Goal: Transaction & Acquisition: Purchase product/service

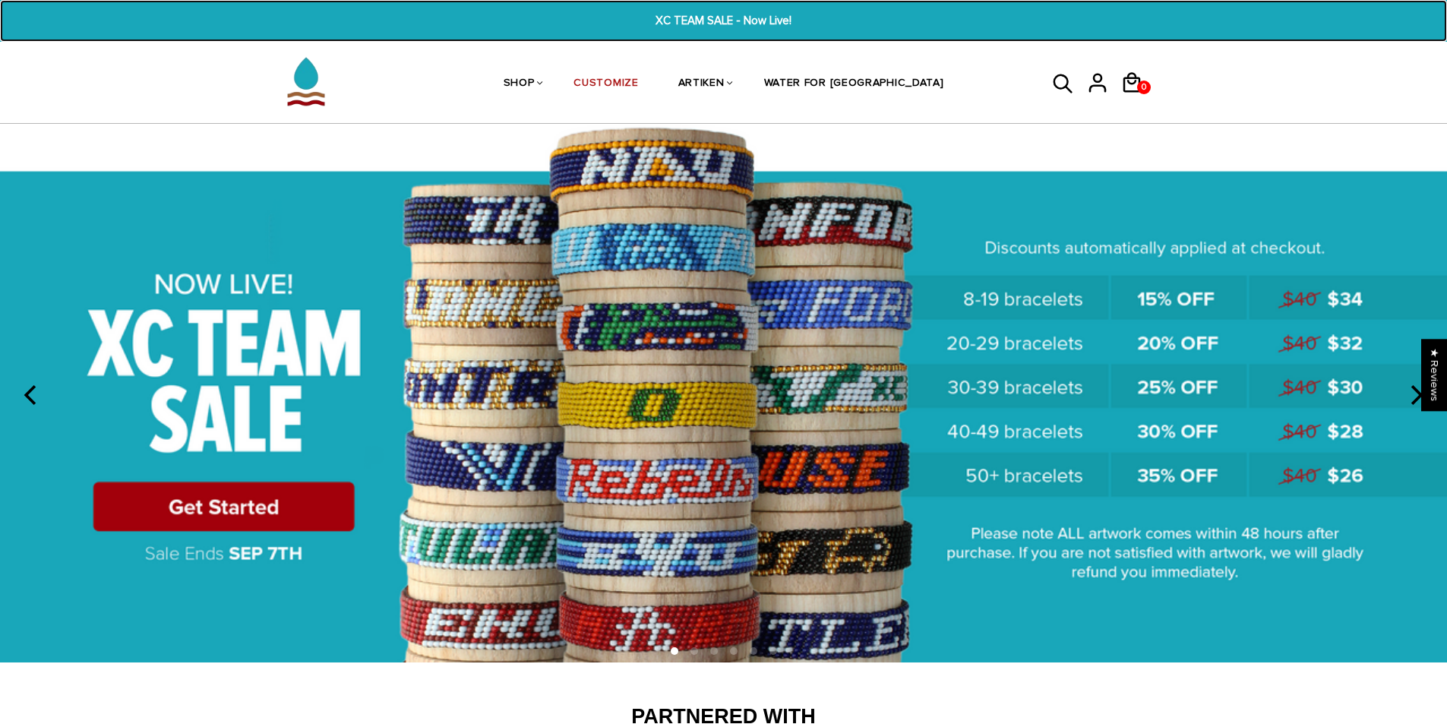
click at [711, 14] on span "XC TEAM SALE - Now Live!" at bounding box center [724, 20] width 561 height 17
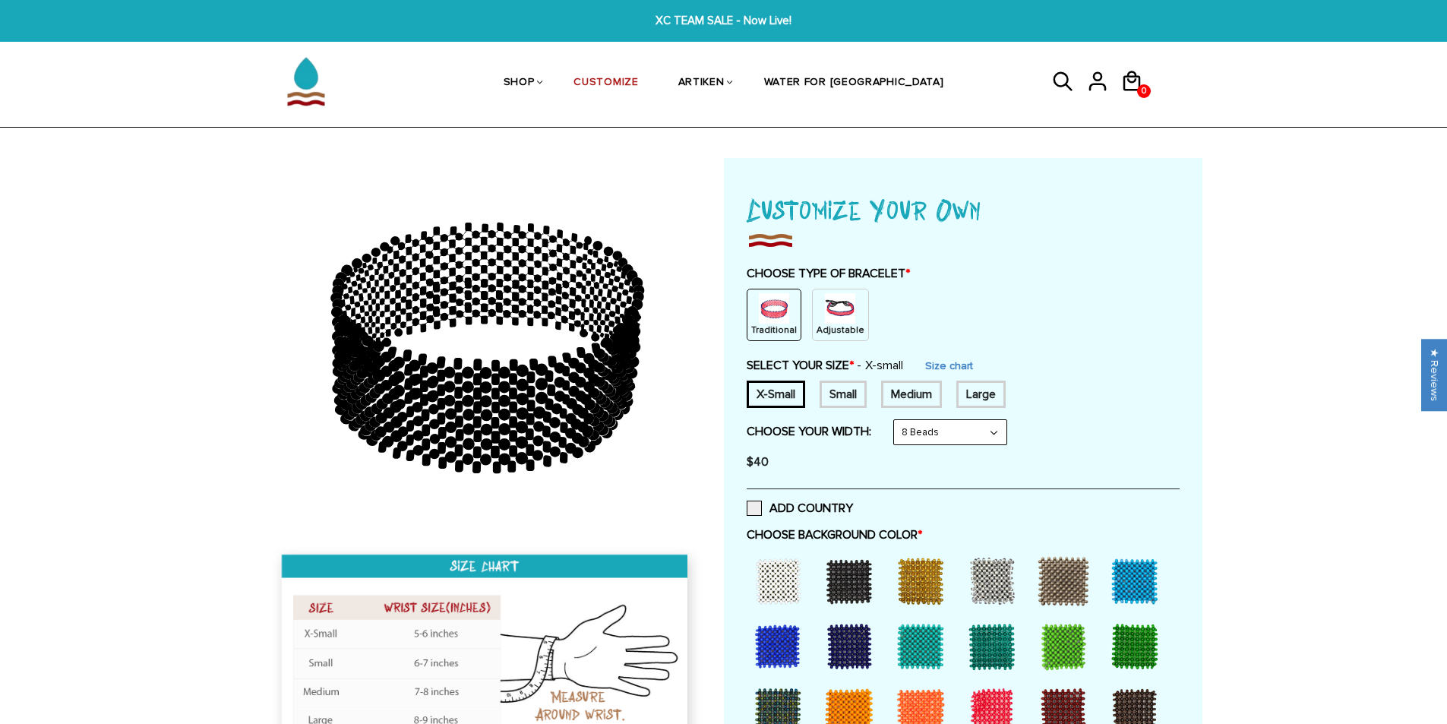
click at [939, 424] on select "8 Beads 6 Beads 10 Beads" at bounding box center [950, 432] width 112 height 24
click at [832, 321] on img at bounding box center [840, 308] width 30 height 30
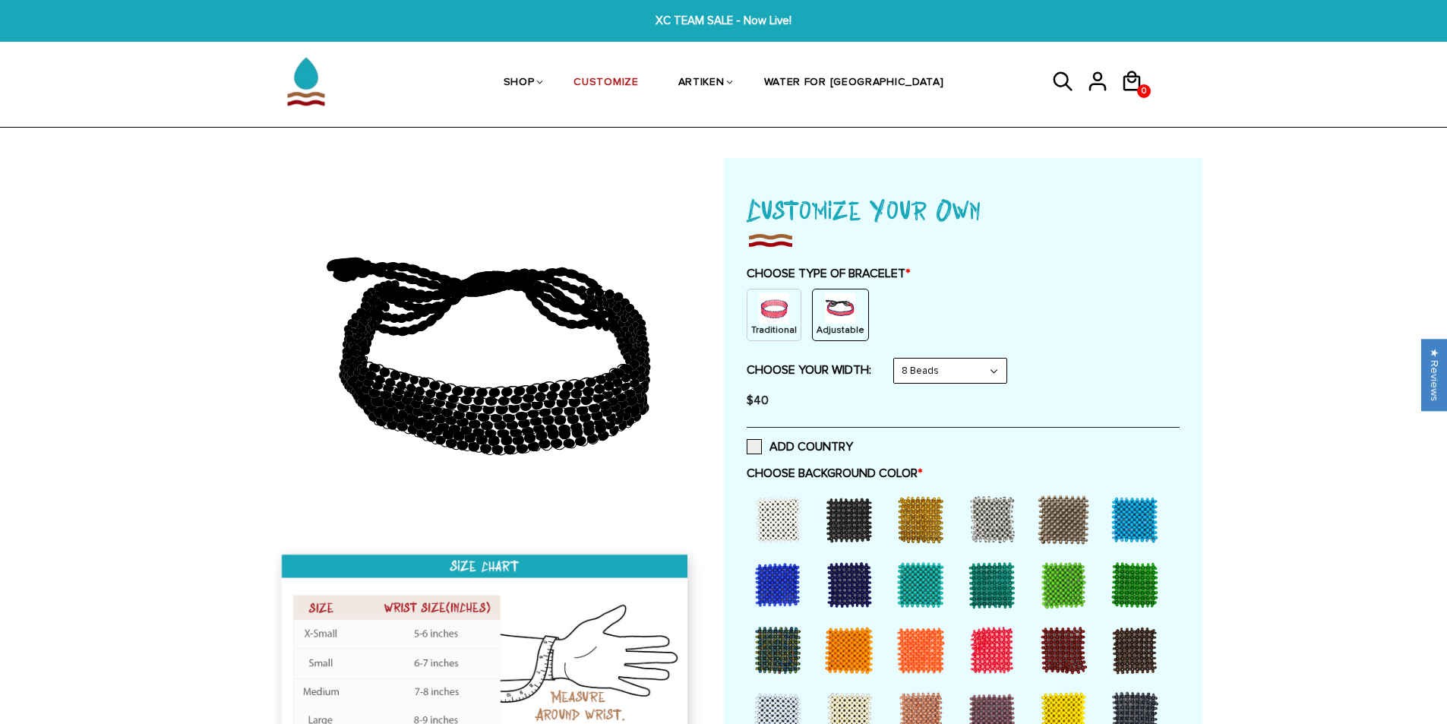
click at [987, 378] on select "8 Beads 6 Beads 10 Beads" at bounding box center [950, 371] width 112 height 24
select select "10-beads"
click at [897, 359] on select "8 Beads 6 Beads 10 Beads" at bounding box center [950, 371] width 112 height 24
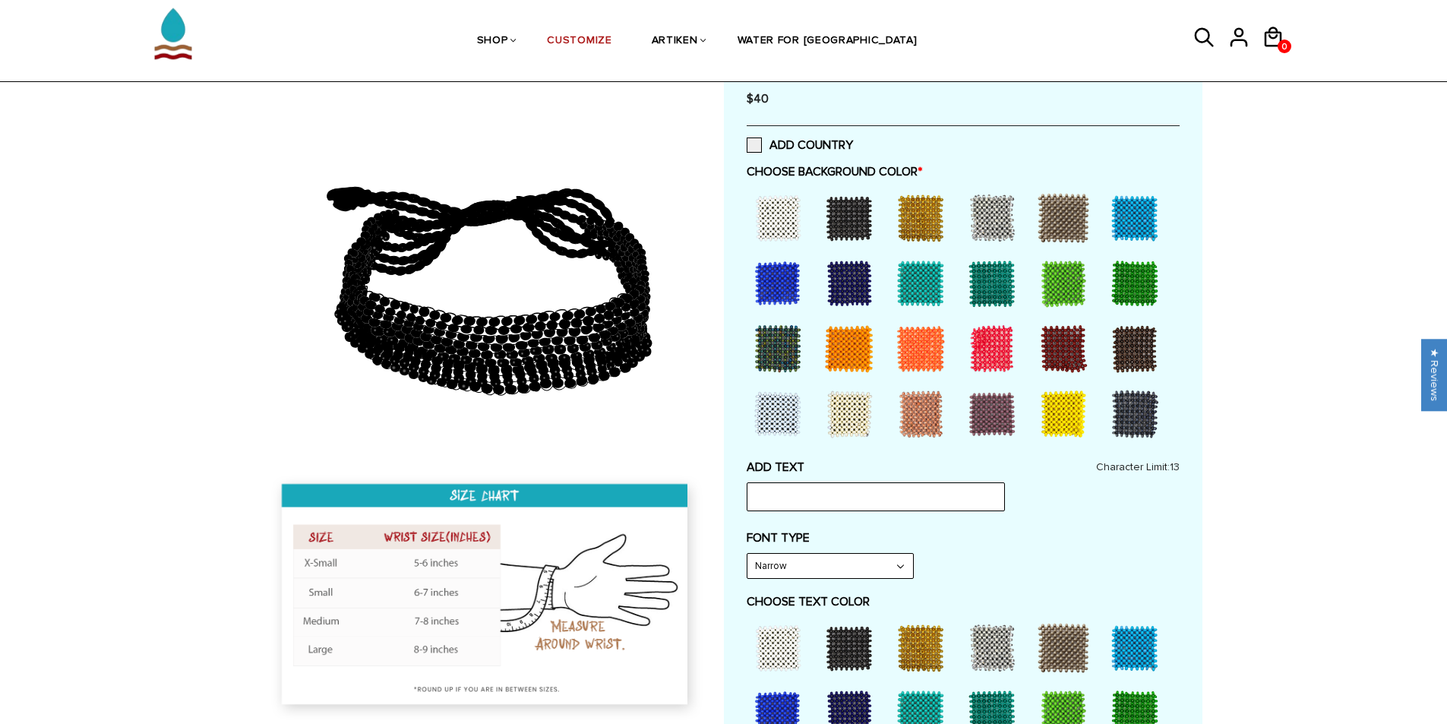
scroll to position [304, 0]
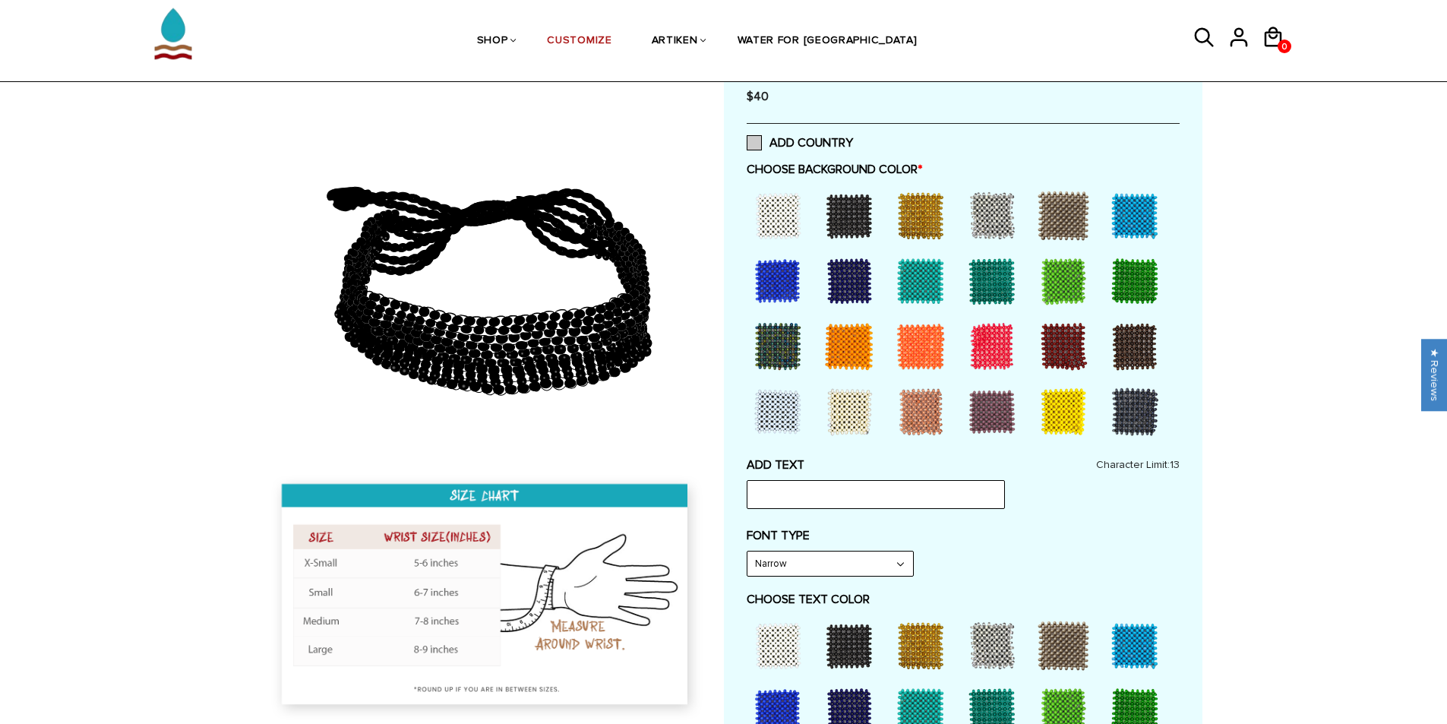
click at [817, 141] on label "ADD COUNTRY" at bounding box center [800, 142] width 106 height 15
click at [853, 138] on input "ADD COUNTRY" at bounding box center [853, 138] width 0 height 0
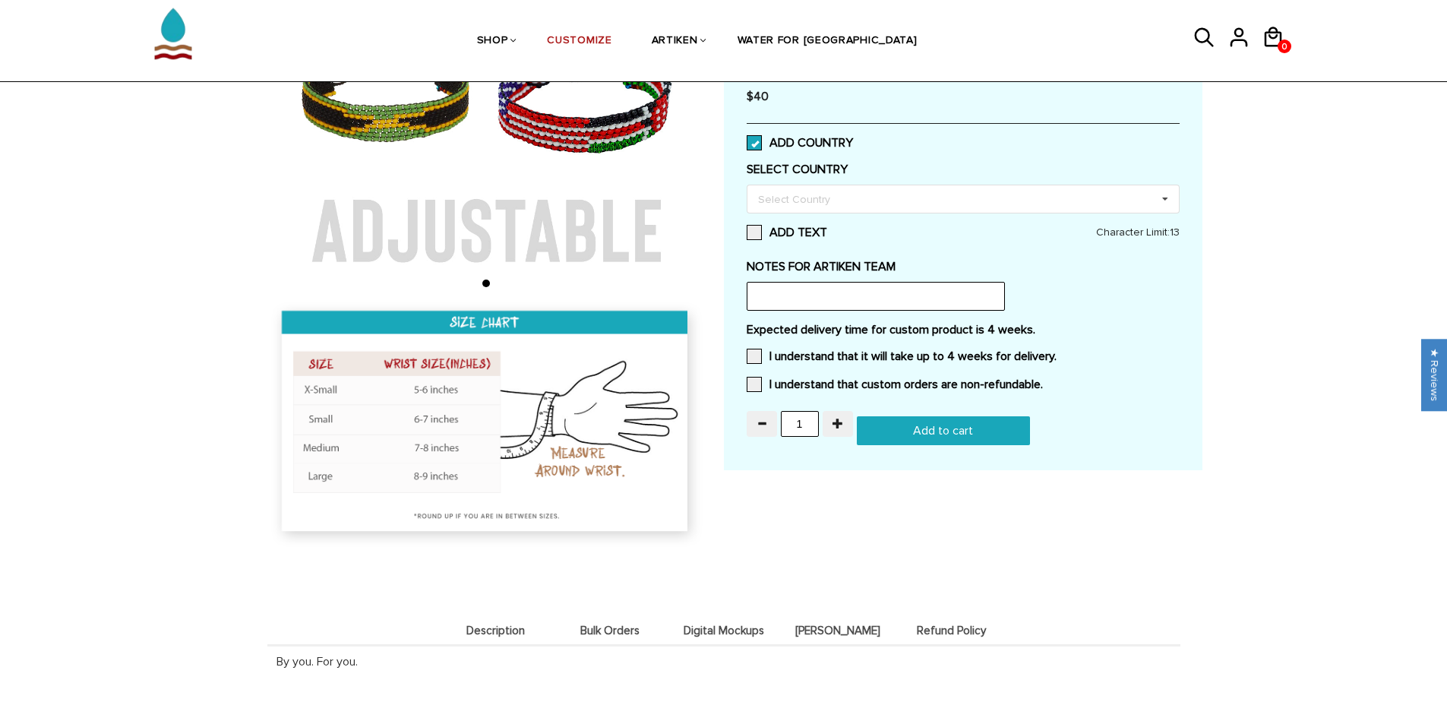
click at [817, 141] on label "ADD COUNTRY" at bounding box center [800, 142] width 106 height 15
click at [853, 138] on input "ADD COUNTRY" at bounding box center [853, 138] width 0 height 0
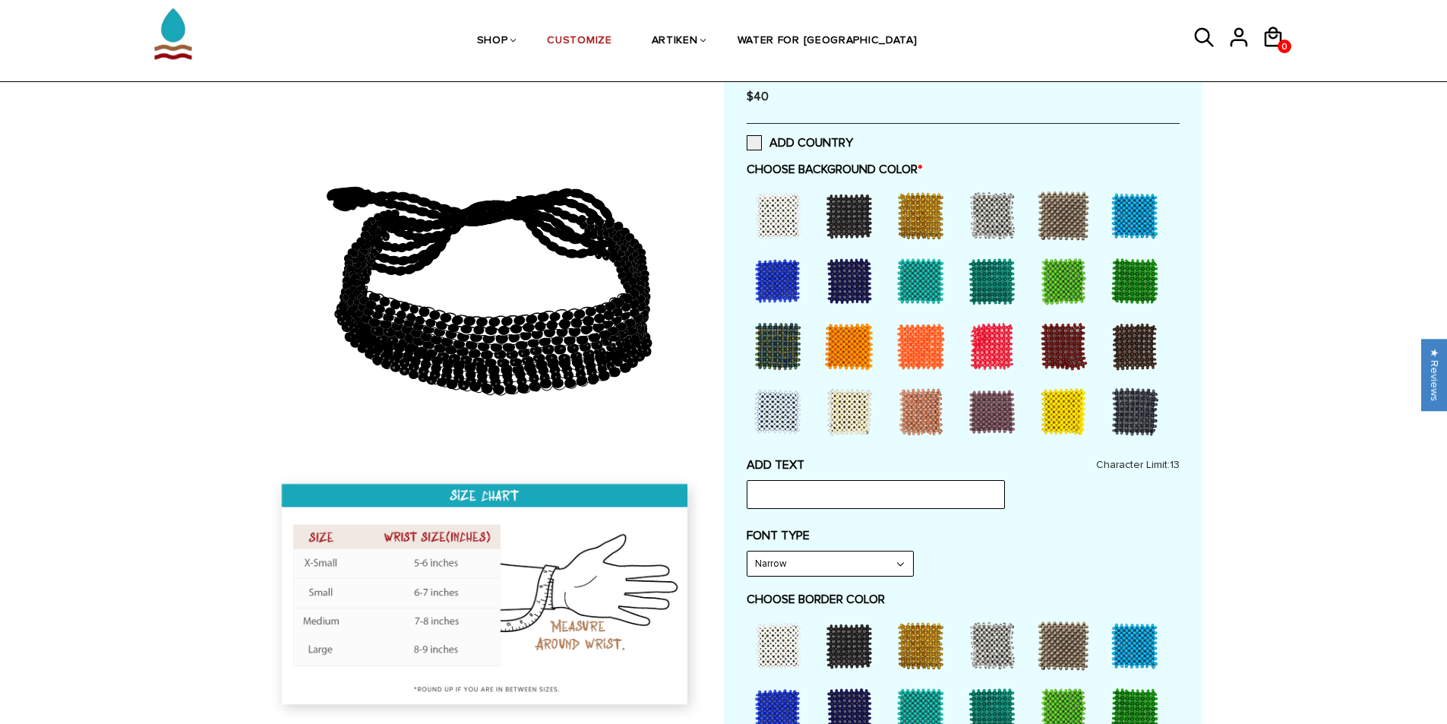
click at [768, 219] on div at bounding box center [777, 215] width 61 height 61
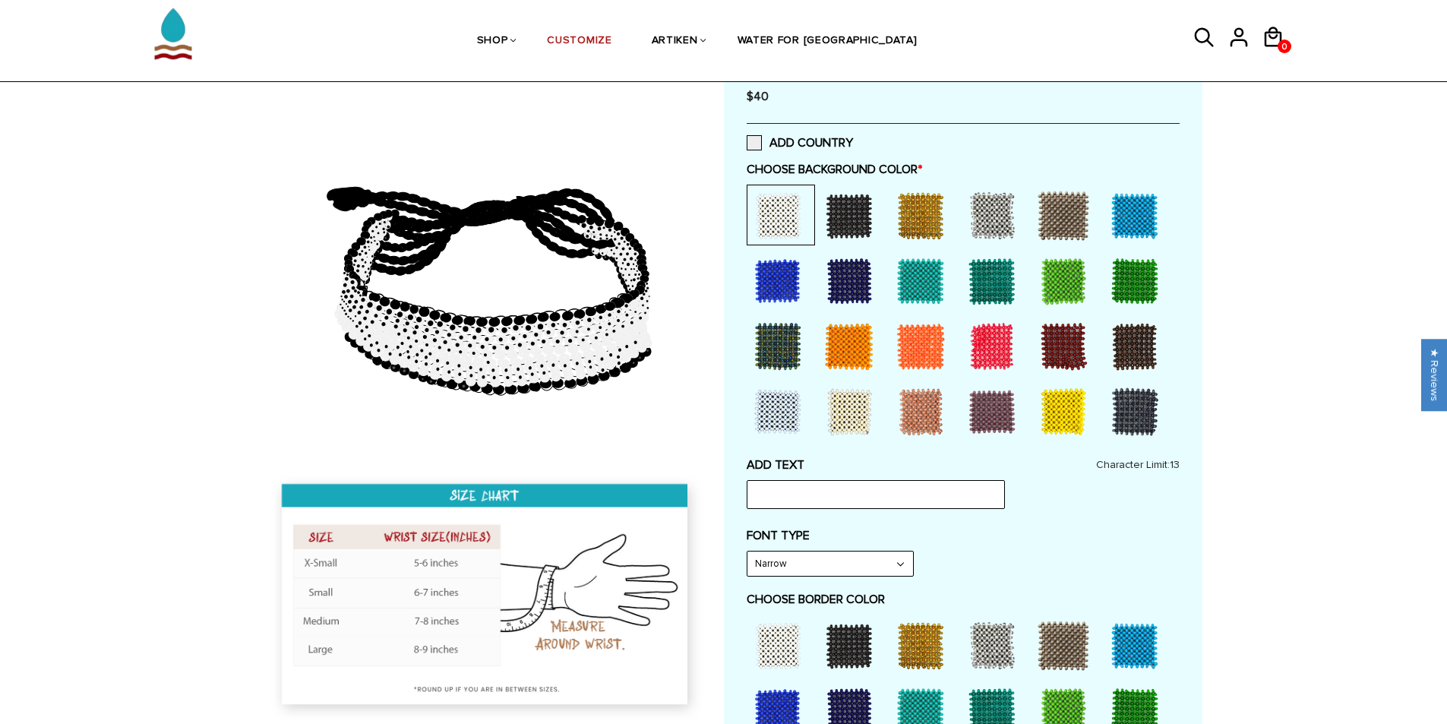
click at [866, 580] on div "ADD TEXT Character Limit: 13 FONT TYPE Bold Bold FONT TYPE Narrow Narrow Bold C…" at bounding box center [963, 666] width 433 height 419
click at [868, 571] on select "Narrow Bold" at bounding box center [830, 563] width 166 height 24
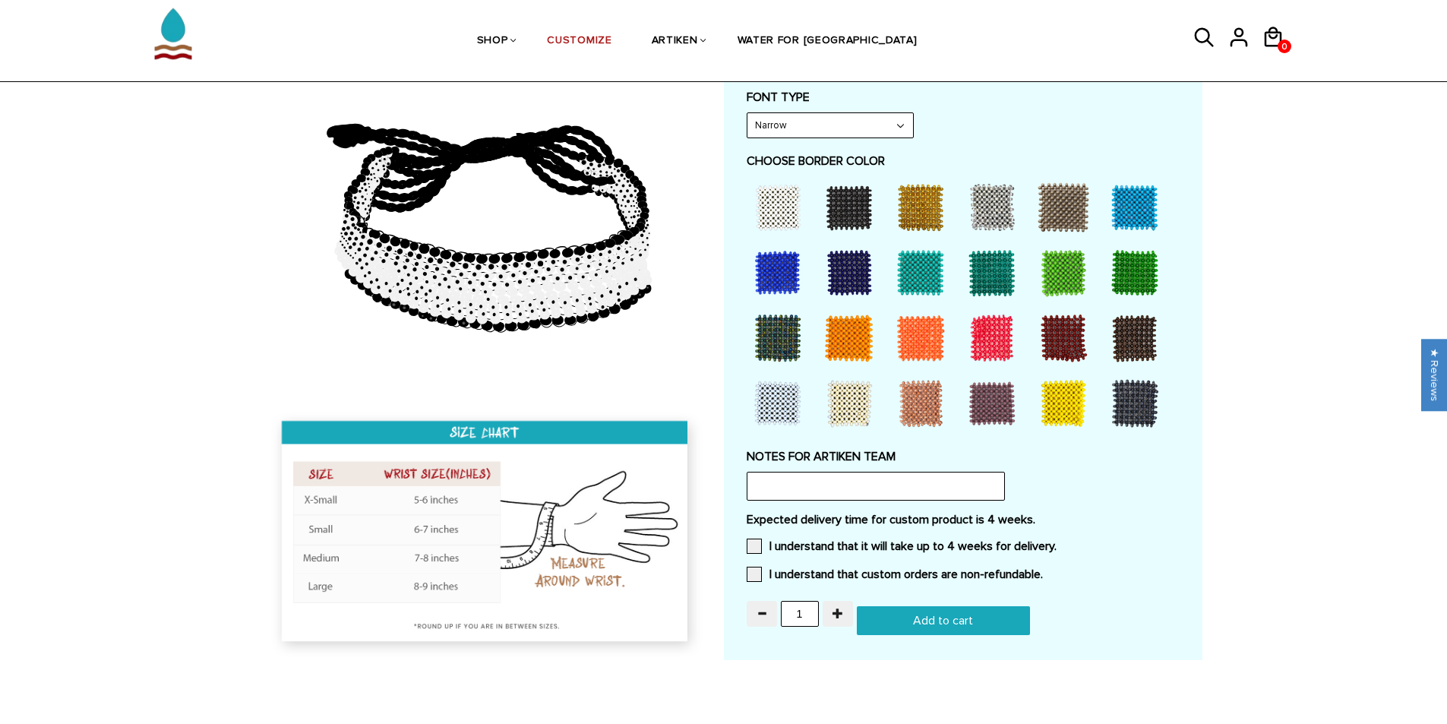
scroll to position [760, 0]
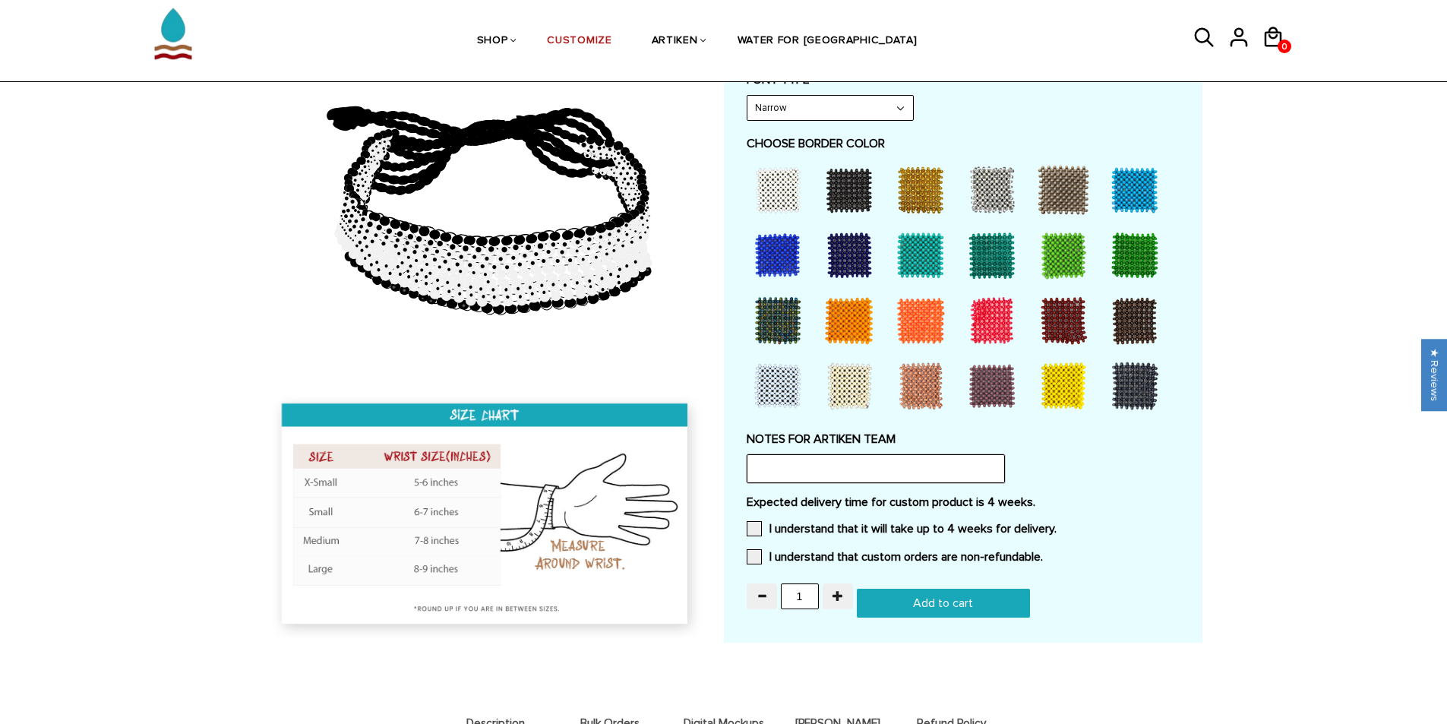
click at [930, 475] on input "text" at bounding box center [876, 468] width 258 height 29
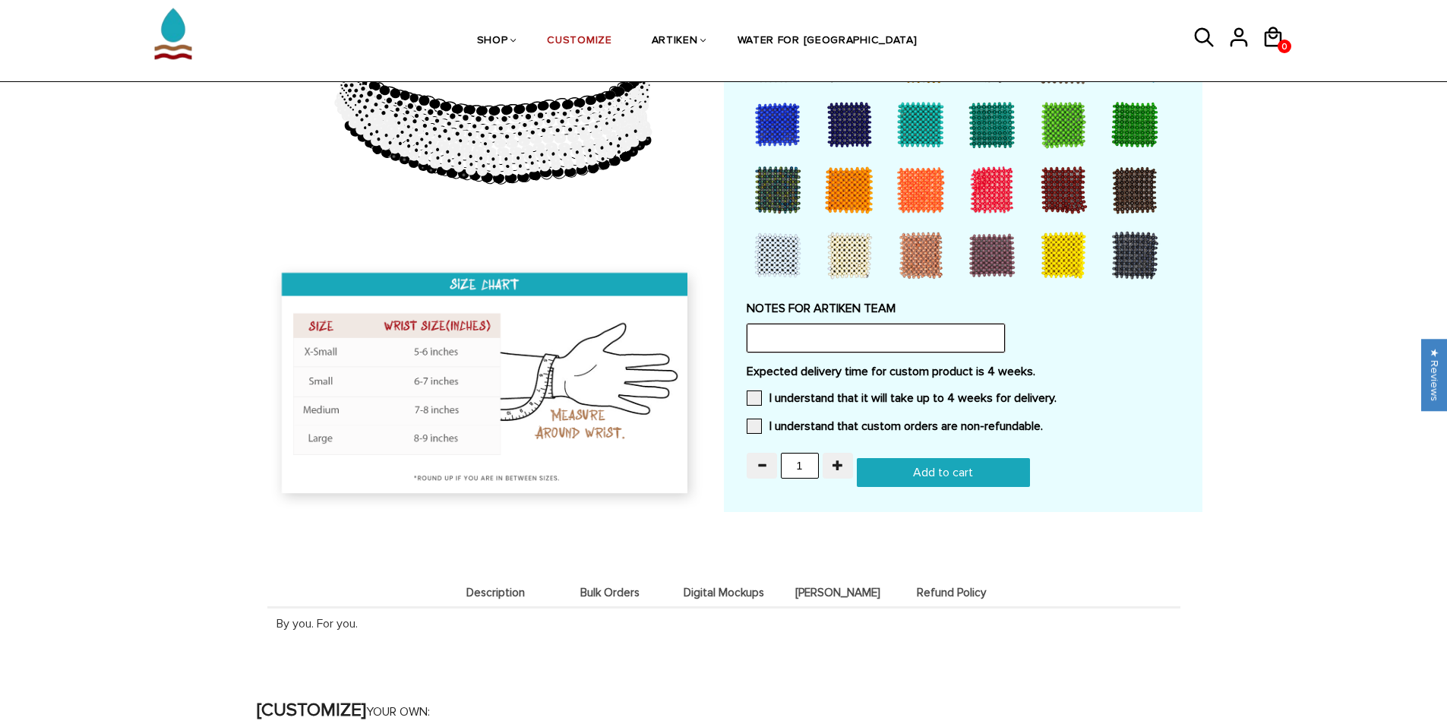
scroll to position [757, 0]
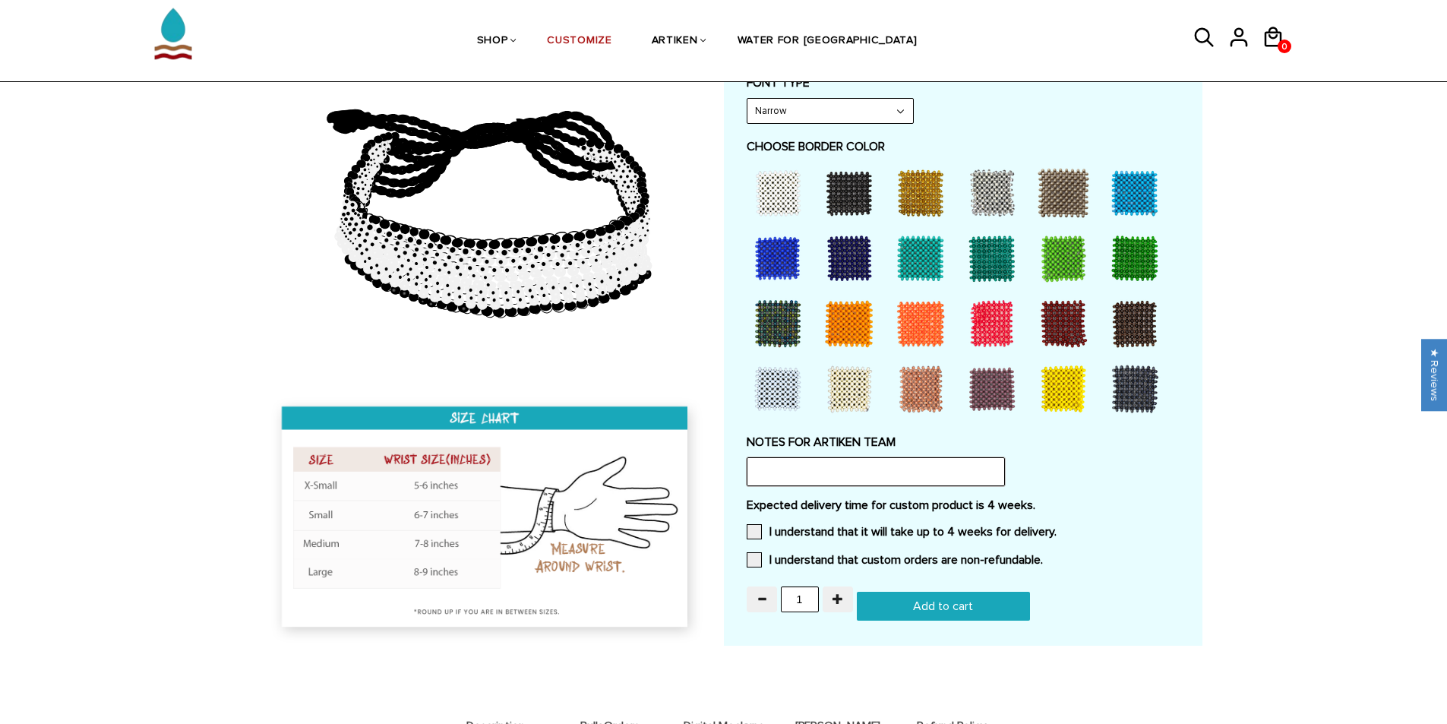
click at [930, 475] on input "text" at bounding box center [876, 471] width 258 height 29
click at [922, 526] on label "I understand that it will take up to 4 weeks for delivery." at bounding box center [902, 531] width 310 height 15
click at [1057, 527] on input "I understand that it will take up to 4 weeks for delivery." at bounding box center [1057, 527] width 0 height 0
click at [924, 566] on label "I understand that custom orders are non-refundable." at bounding box center [895, 559] width 296 height 15
click at [1043, 555] on input "I understand that custom orders are non-refundable." at bounding box center [1043, 555] width 0 height 0
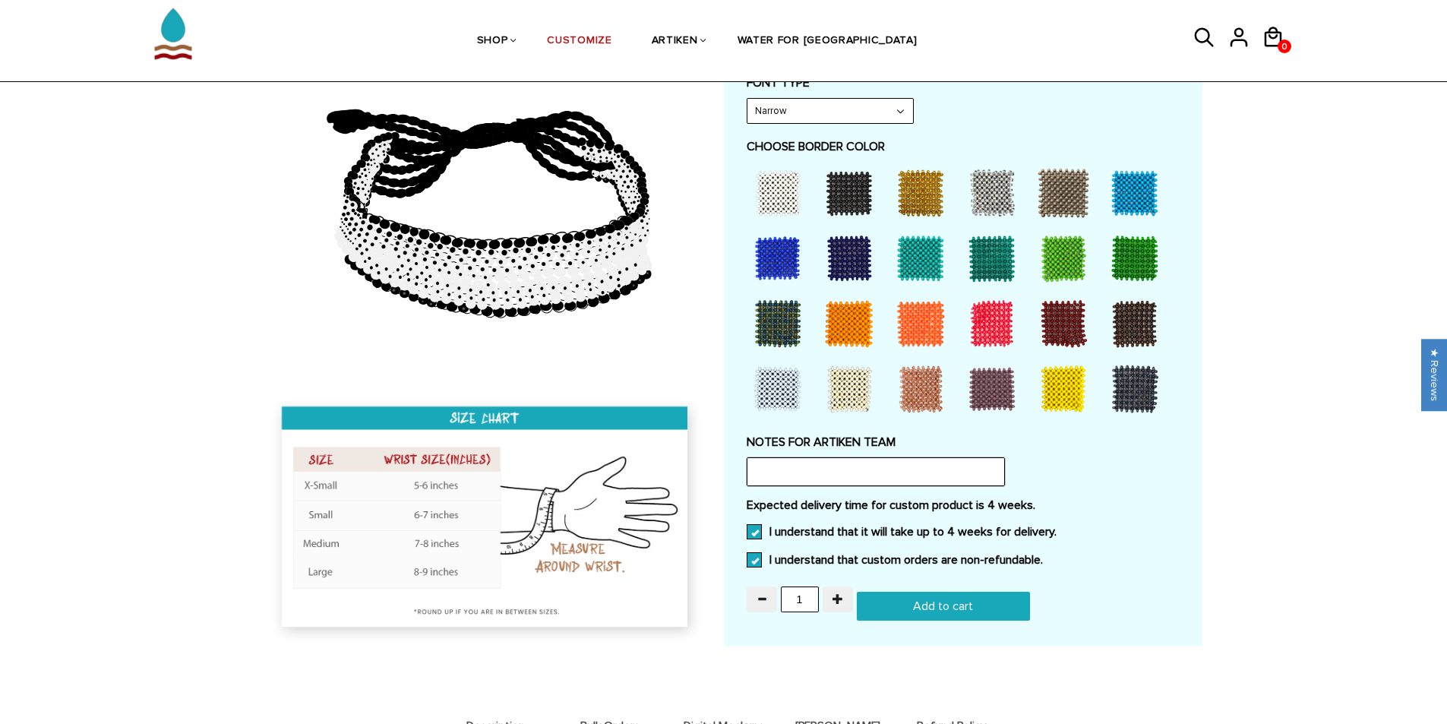
click at [865, 483] on input "text" at bounding box center [876, 471] width 258 height 29
click at [772, 384] on div at bounding box center [777, 389] width 61 height 61
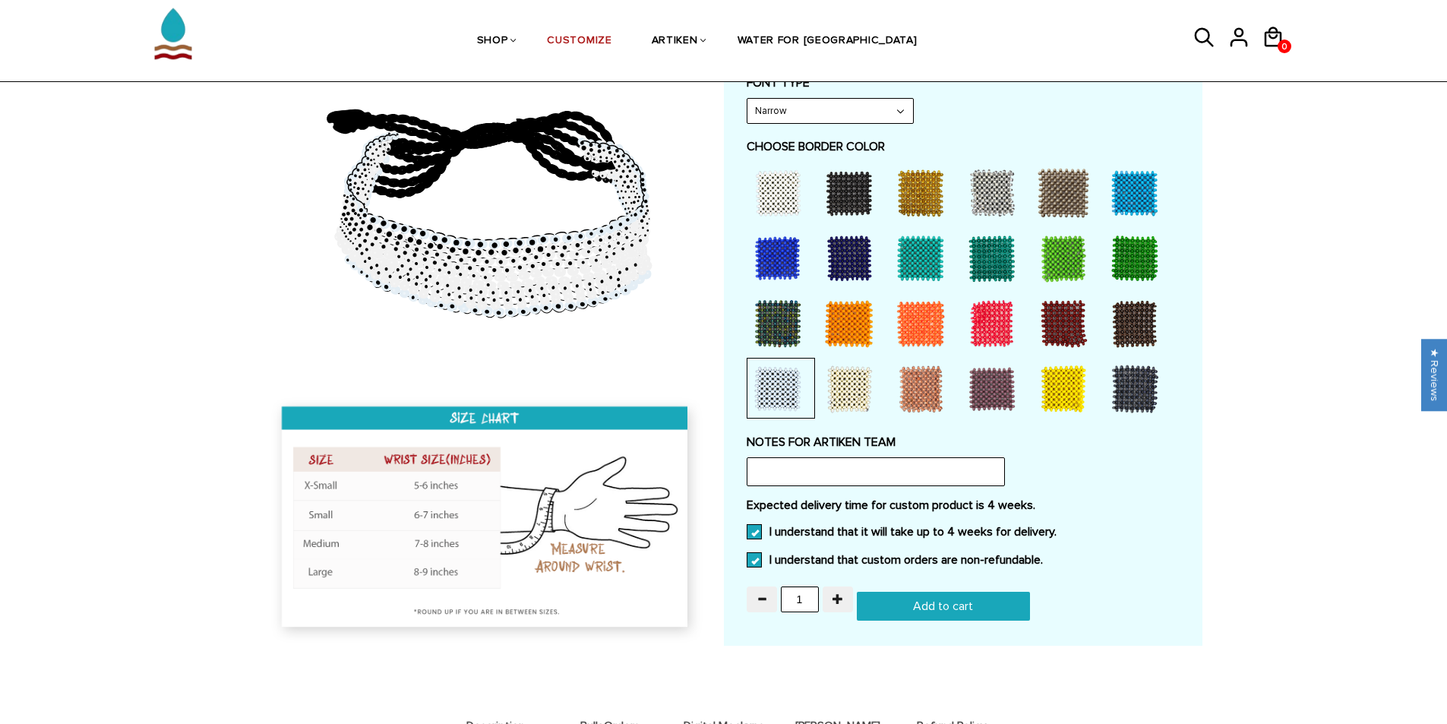
click at [791, 197] on div at bounding box center [777, 193] width 61 height 61
click at [783, 377] on div at bounding box center [777, 389] width 61 height 61
click at [780, 238] on div at bounding box center [777, 258] width 61 height 61
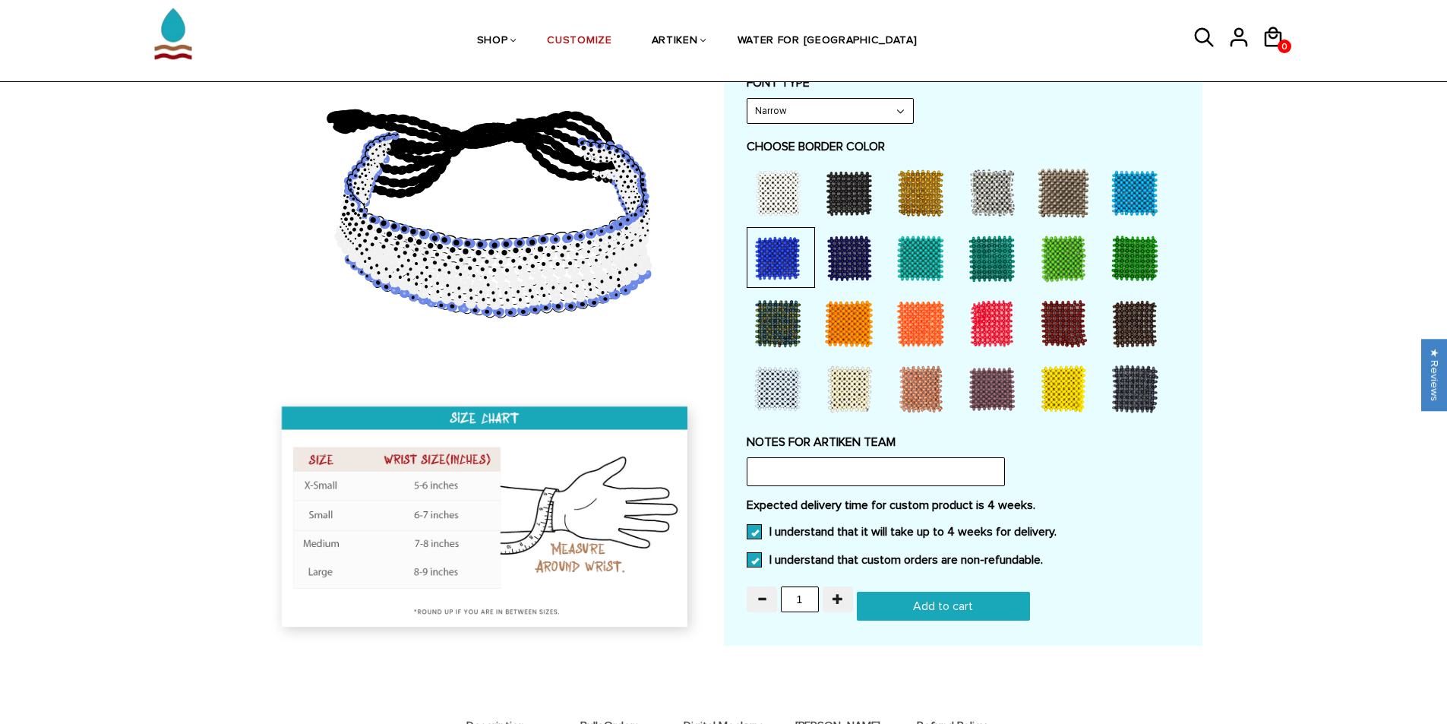
click at [863, 261] on div at bounding box center [849, 258] width 61 height 61
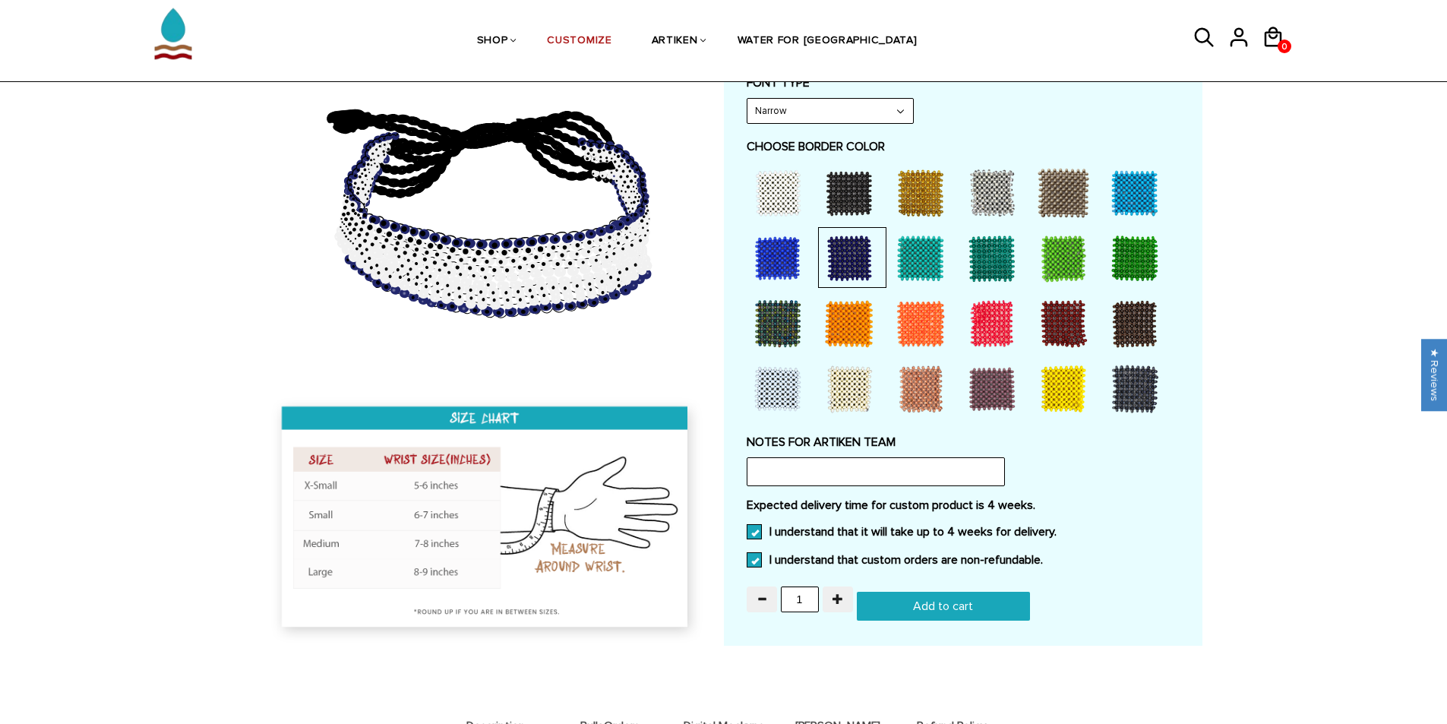
click at [901, 204] on div at bounding box center [920, 193] width 61 height 61
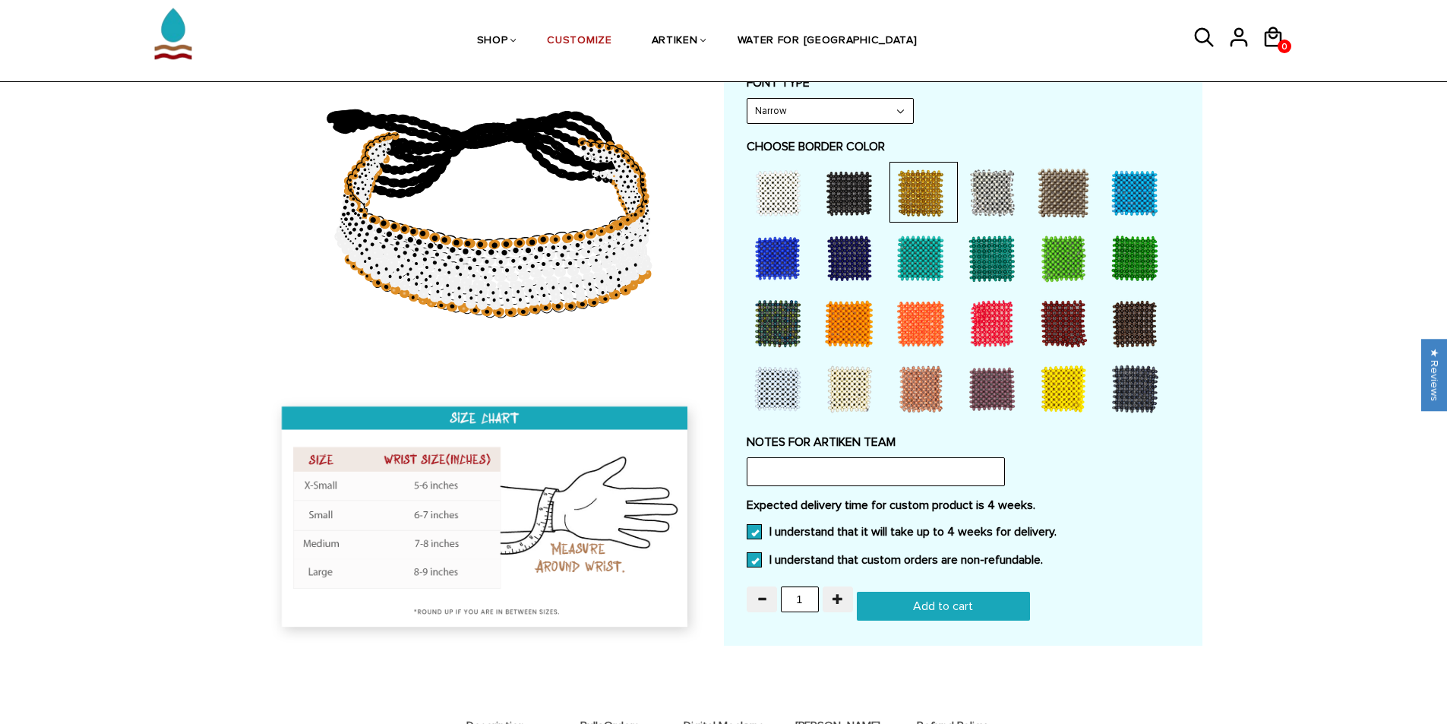
scroll to position [605, 0]
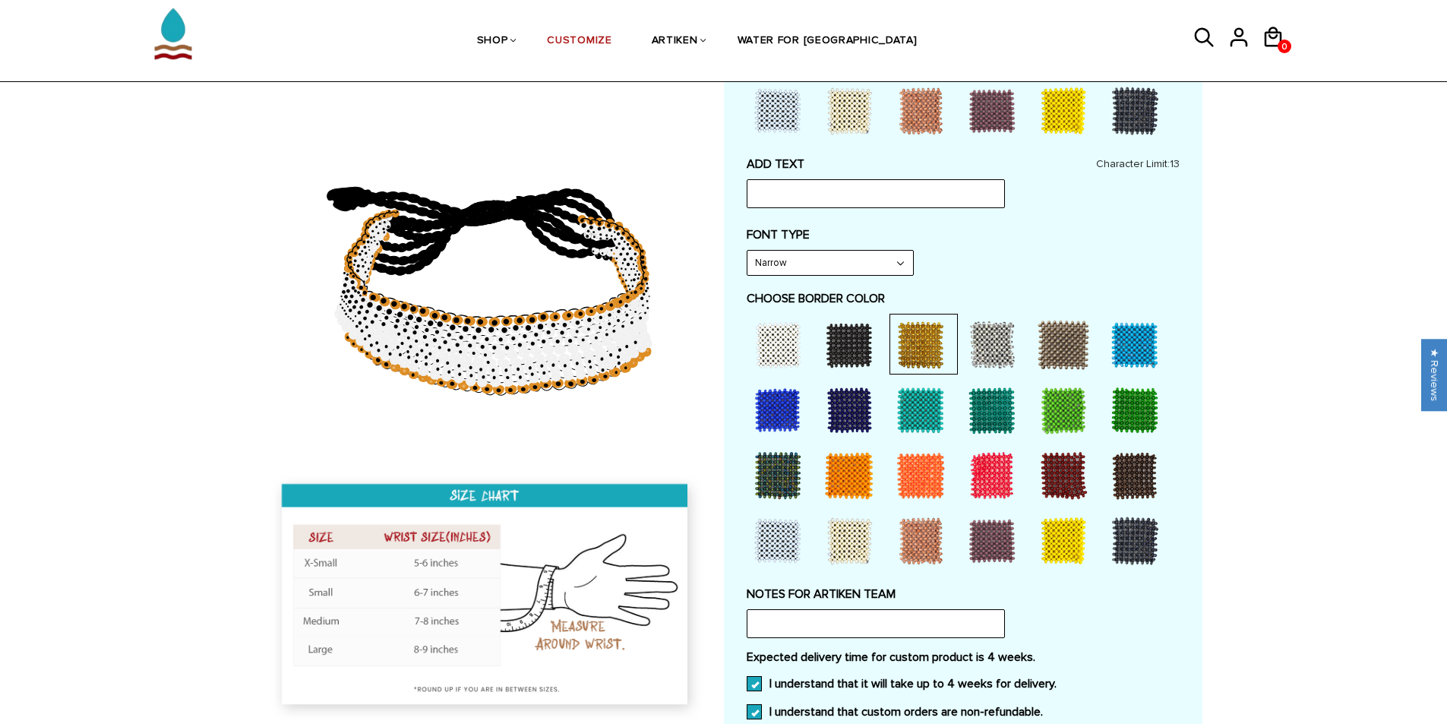
click at [886, 250] on div "Narrow Narrow Bold" at bounding box center [830, 263] width 167 height 26
click at [858, 250] on div "Narrow Narrow Bold" at bounding box center [830, 263] width 167 height 26
click at [858, 261] on select "Narrow Bold" at bounding box center [830, 263] width 166 height 24
select select "Bold"
click at [747, 251] on select "Narrow Bold" at bounding box center [830, 263] width 166 height 24
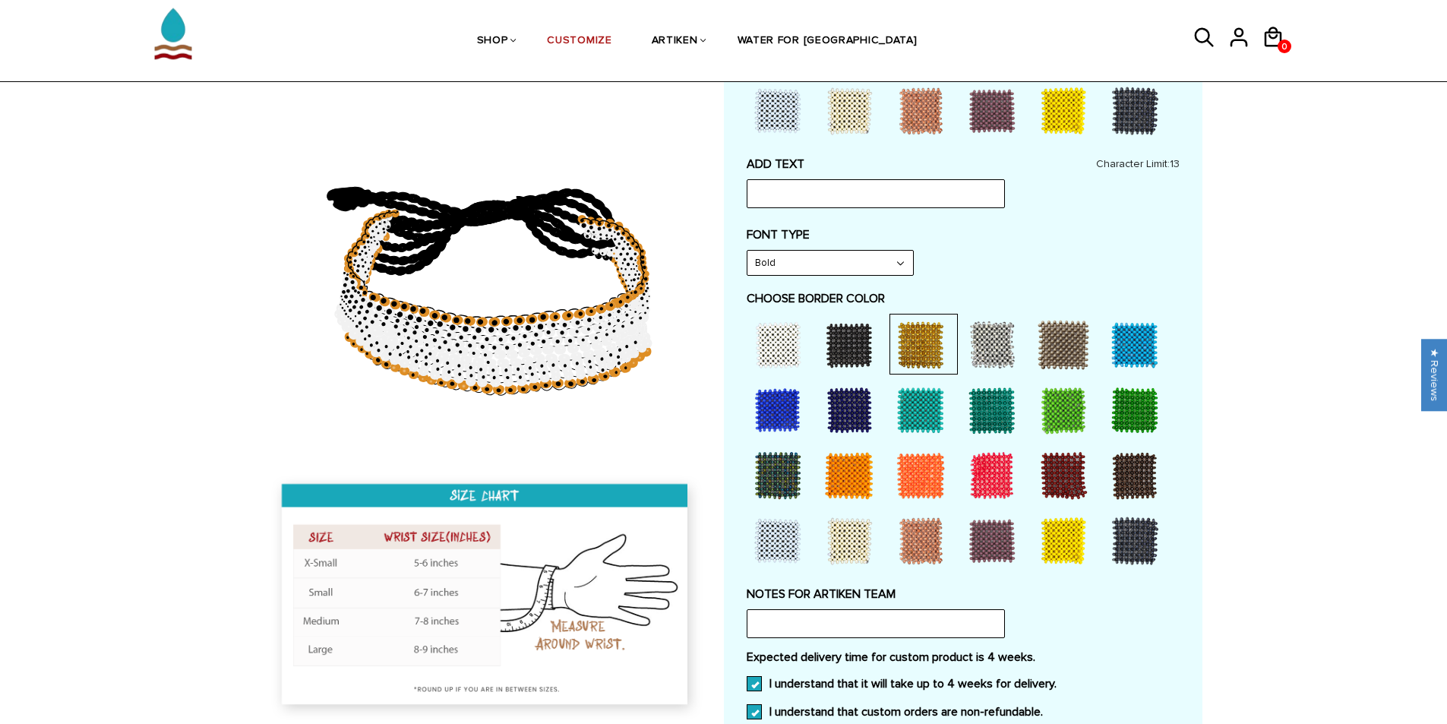
click at [831, 273] on select "Narrow Bold" at bounding box center [830, 263] width 166 height 24
click at [747, 251] on select "Narrow Bold" at bounding box center [830, 263] width 166 height 24
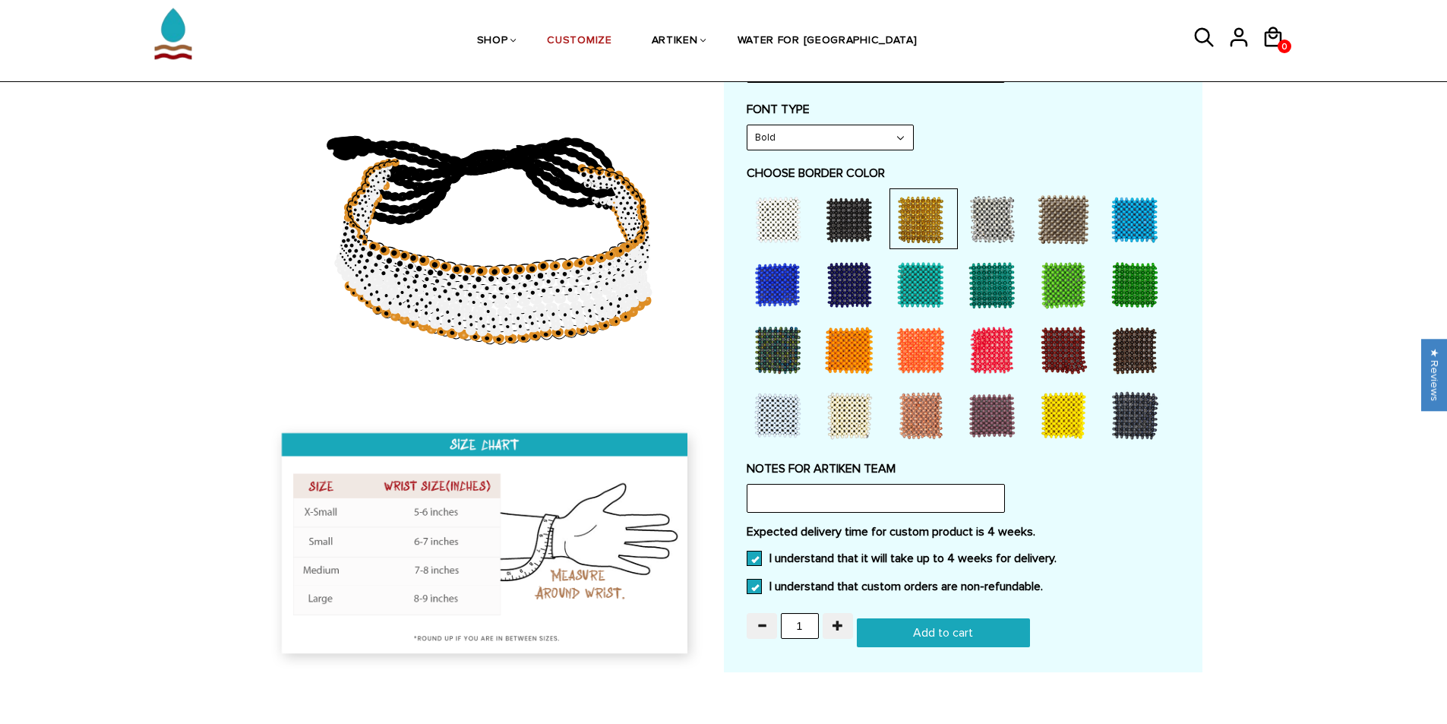
scroll to position [911, 0]
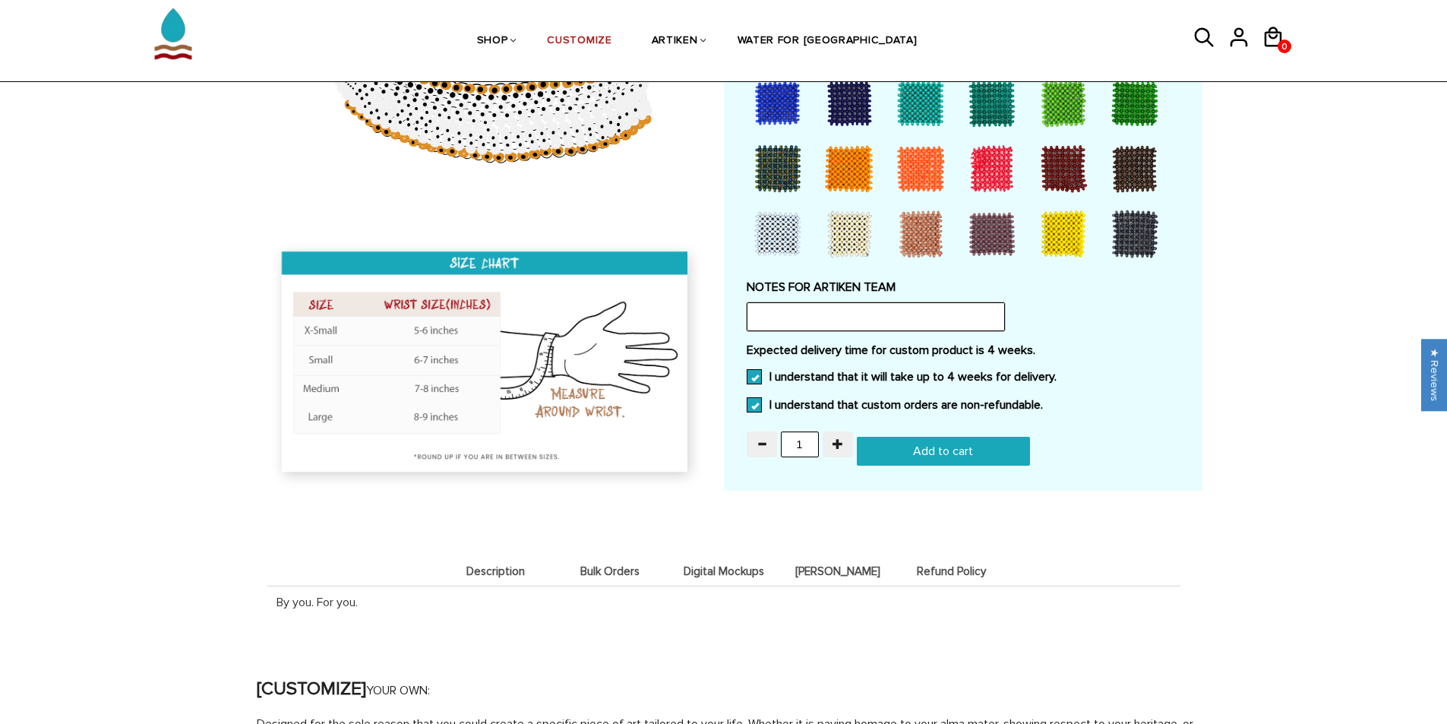
click at [914, 302] on input "text" at bounding box center [876, 316] width 258 height 29
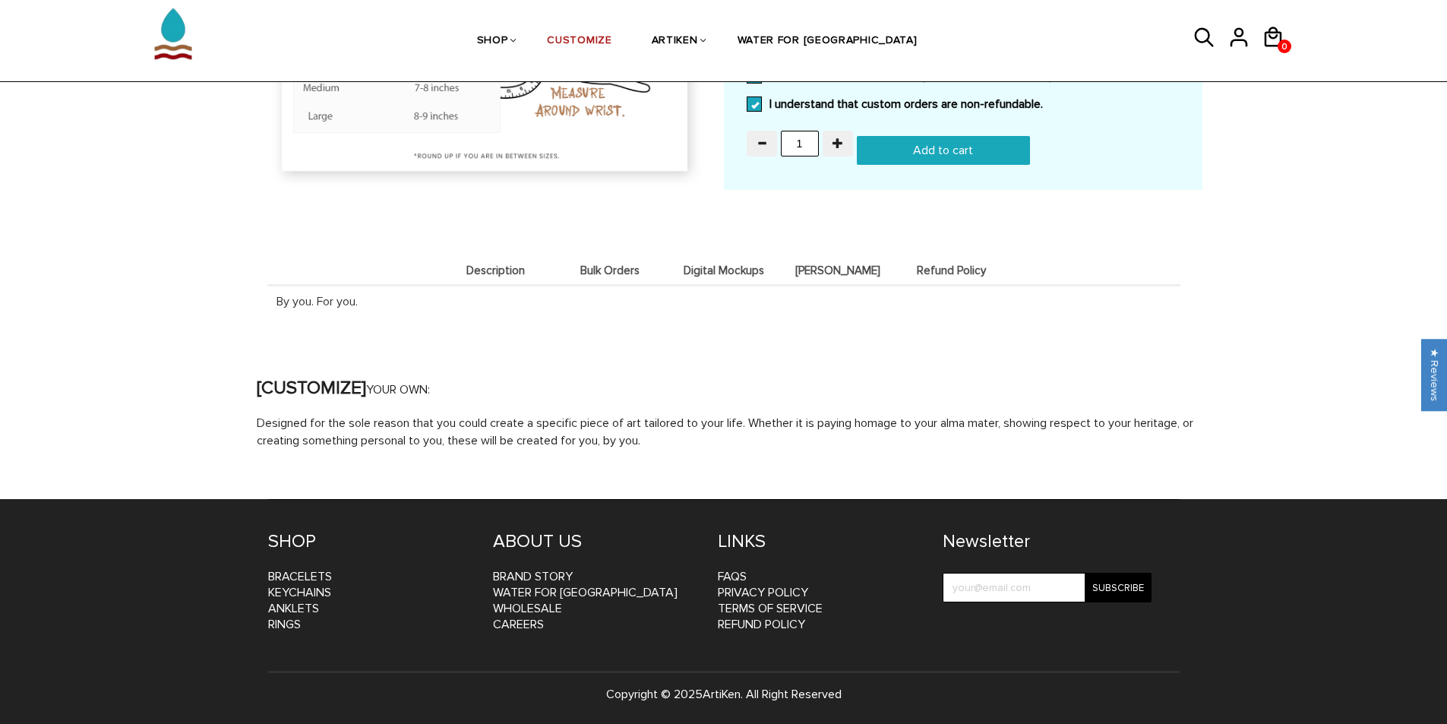
click at [500, 273] on span "Description" at bounding box center [496, 270] width 106 height 13
click at [593, 273] on span "Bulk Orders" at bounding box center [610, 270] width 106 height 13
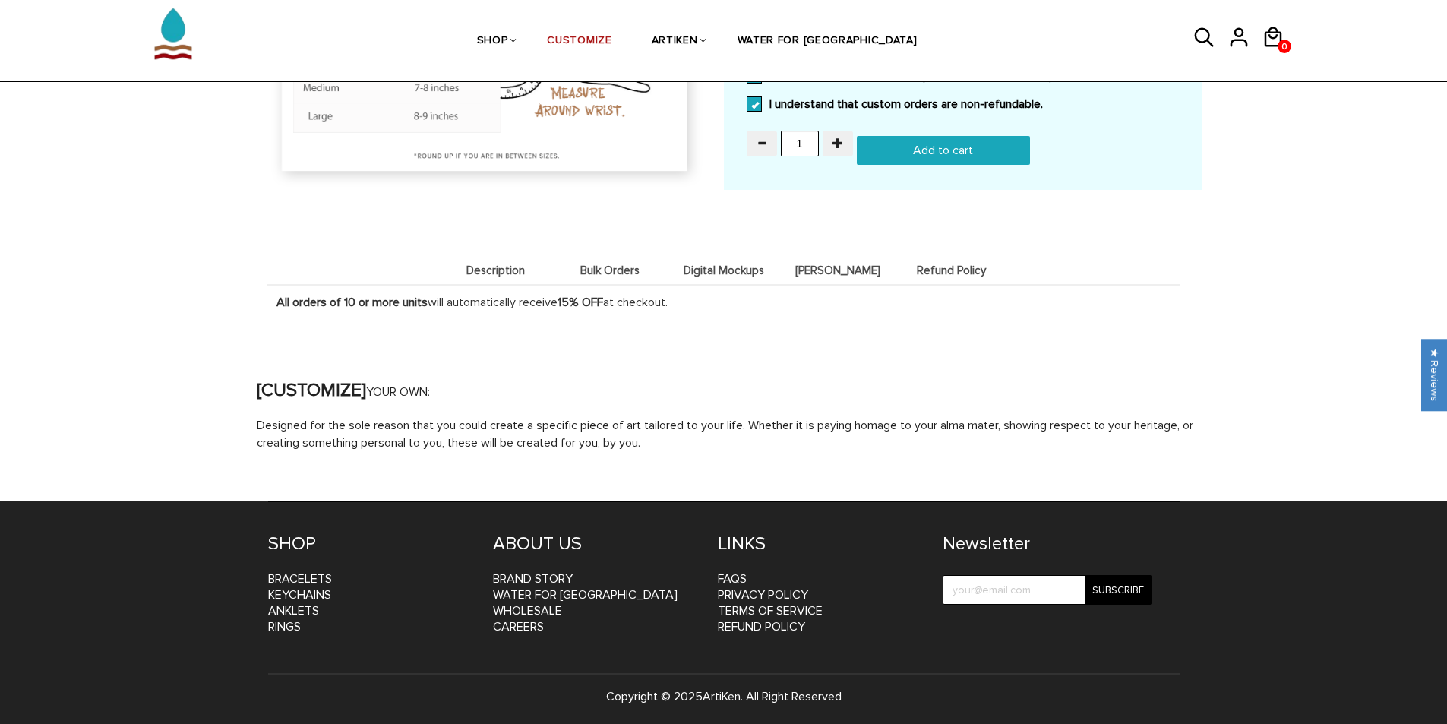
click at [703, 274] on span "Digital Mockups" at bounding box center [724, 270] width 106 height 13
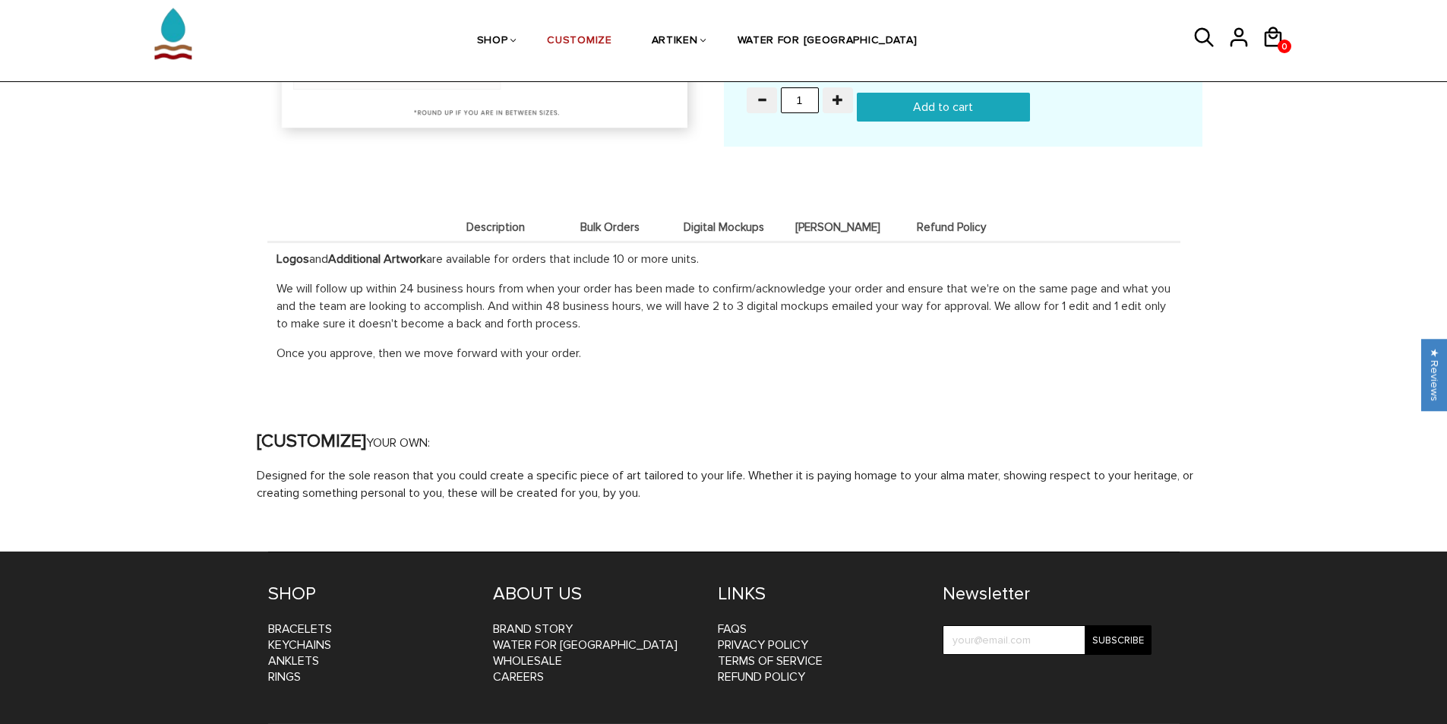
scroll to position [1232, 0]
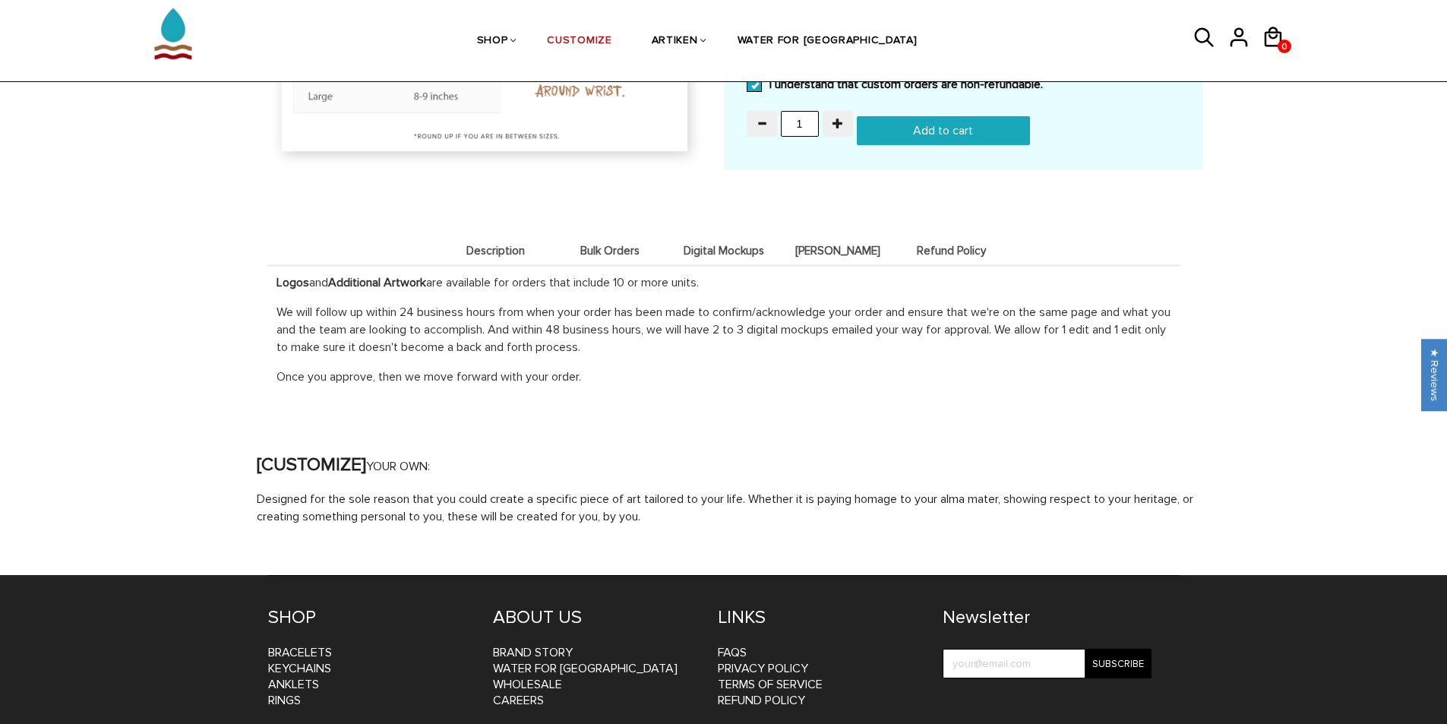
click at [861, 255] on span "[PERSON_NAME]" at bounding box center [838, 251] width 106 height 13
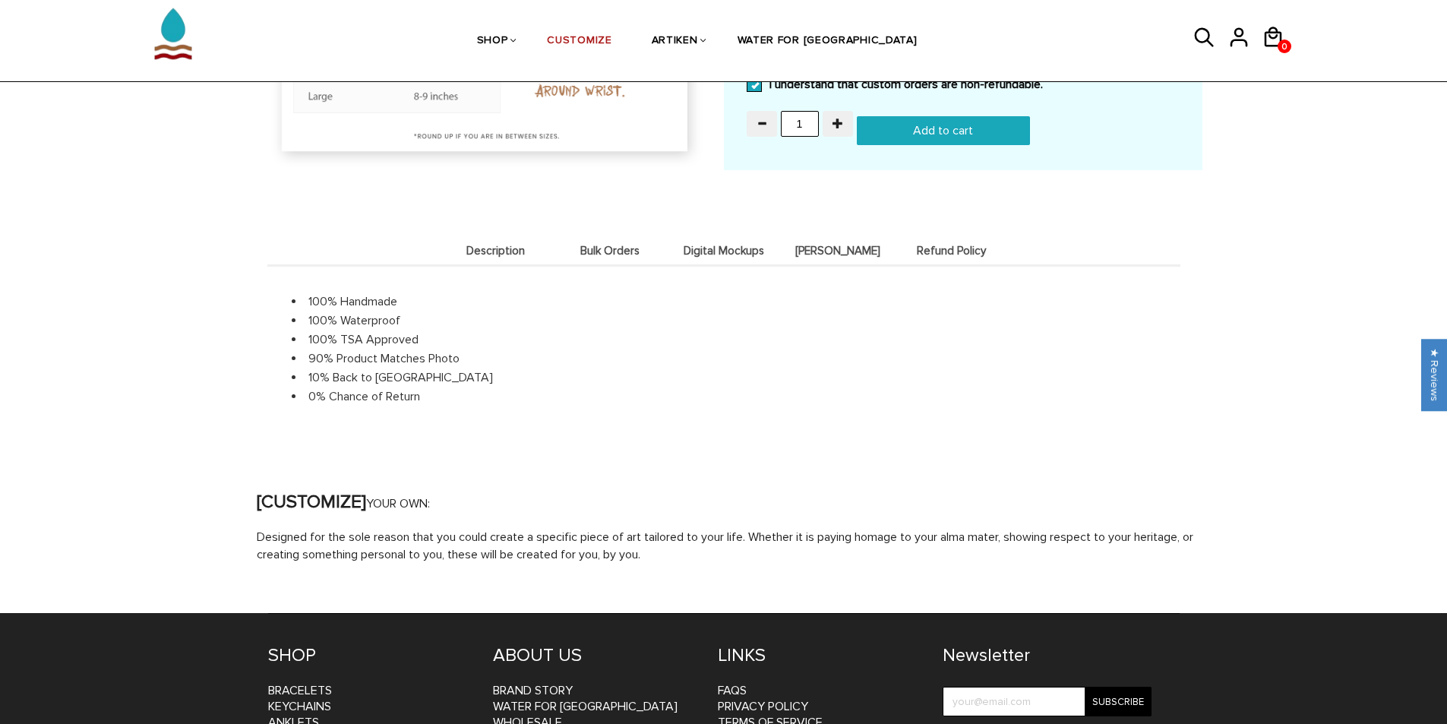
click at [978, 244] on li "Refund Policy" at bounding box center [952, 250] width 114 height 30
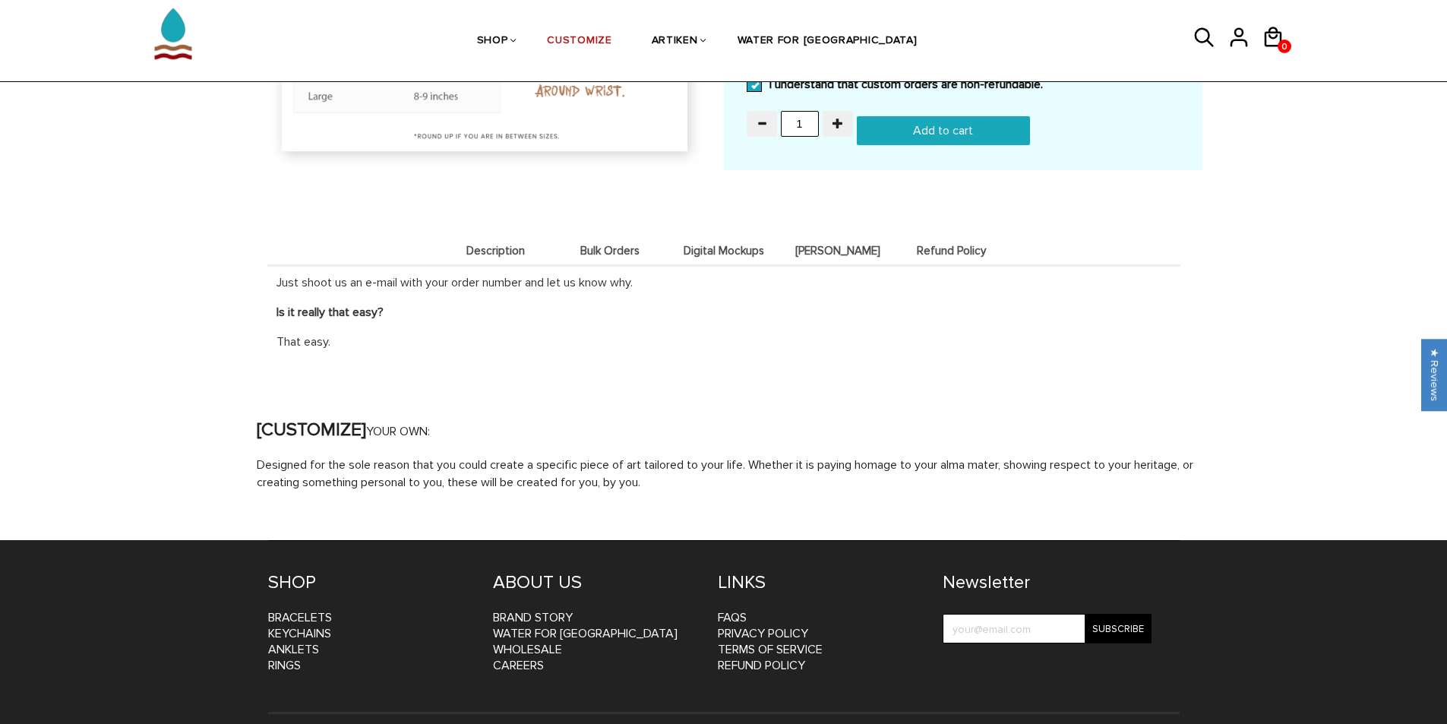
click at [730, 241] on li "Digital Mockups" at bounding box center [724, 250] width 114 height 30
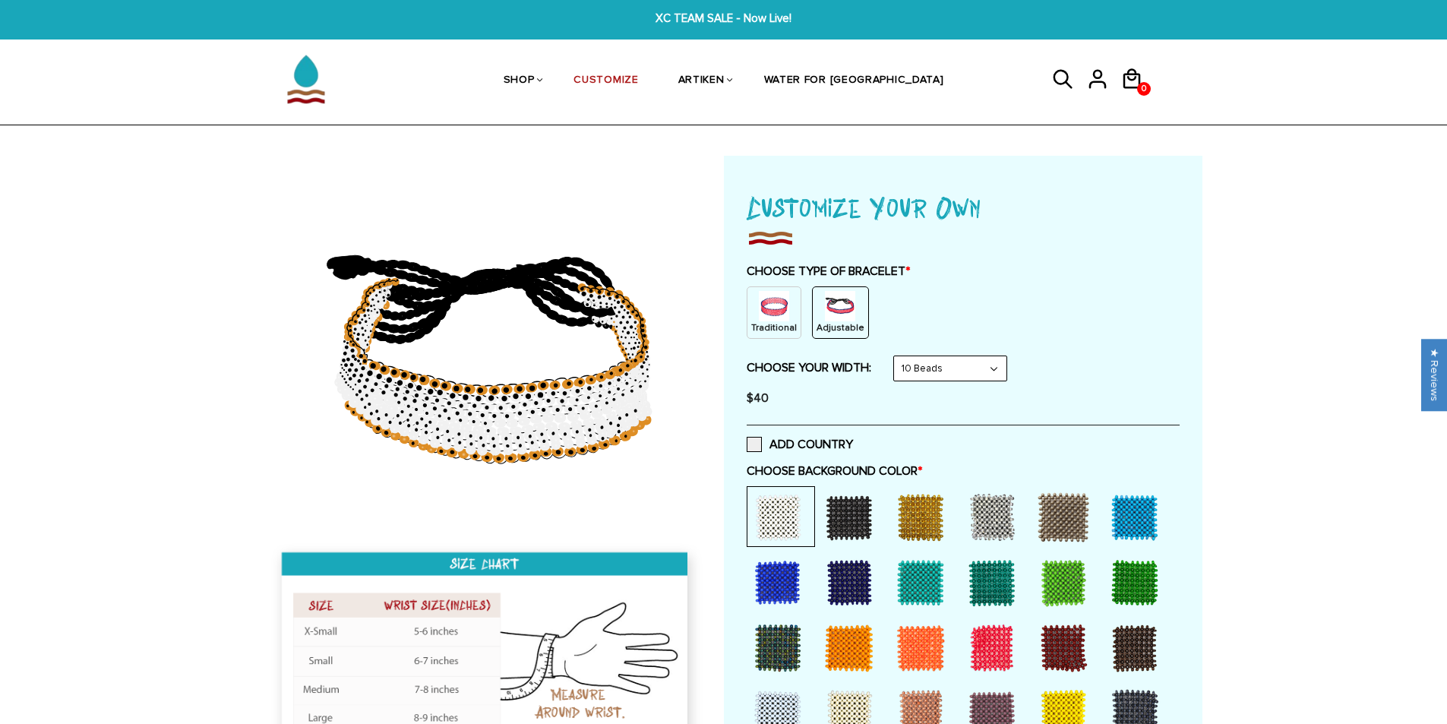
scroll to position [0, 0]
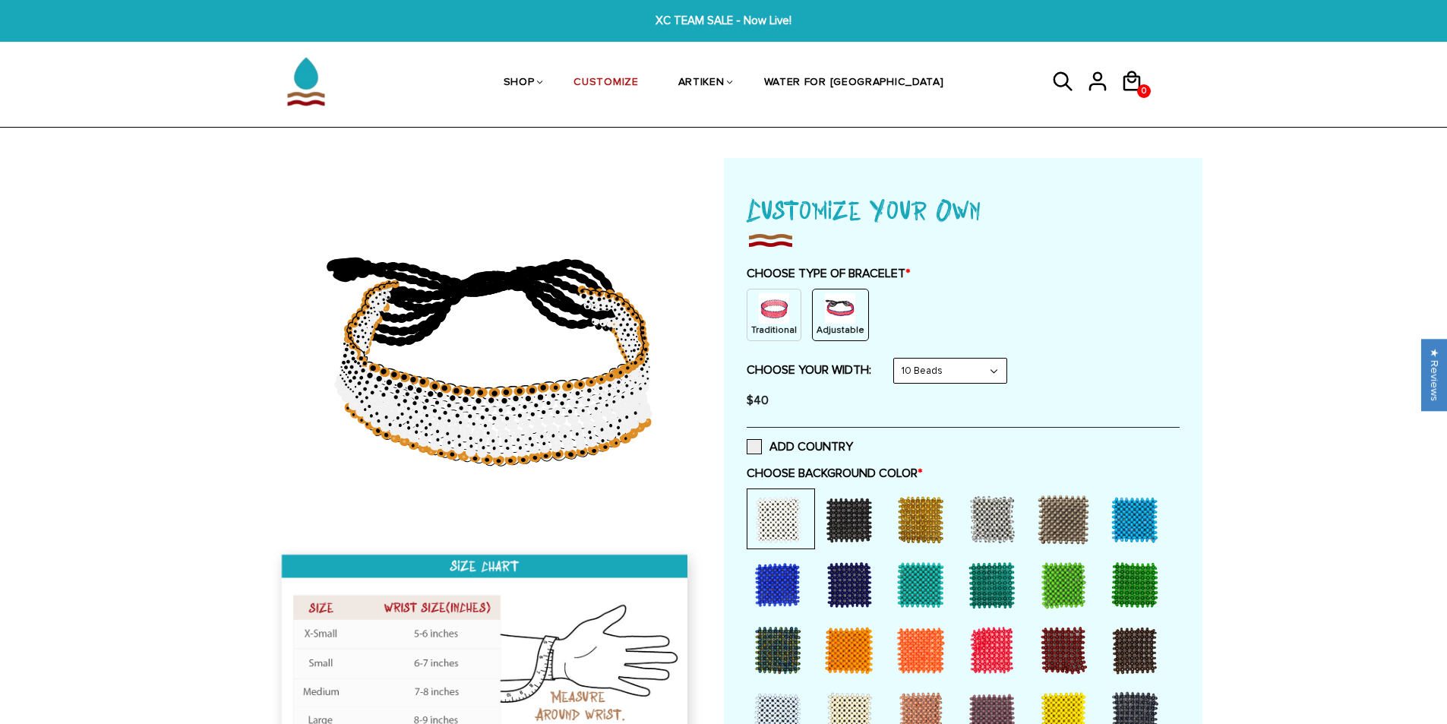
click at [566, 409] on icon at bounding box center [569, 410] width 11 height 9
click at [784, 312] on img at bounding box center [774, 308] width 30 height 30
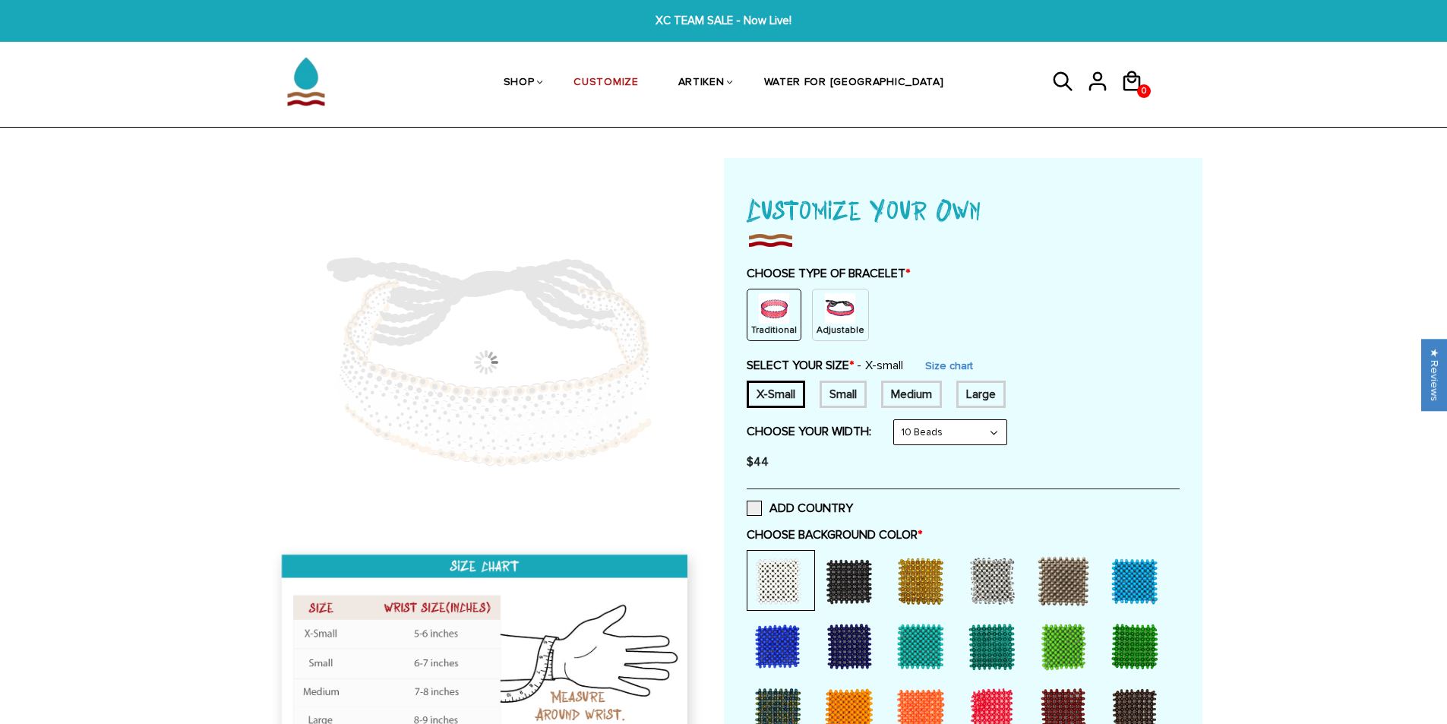
click at [847, 317] on img at bounding box center [840, 308] width 30 height 30
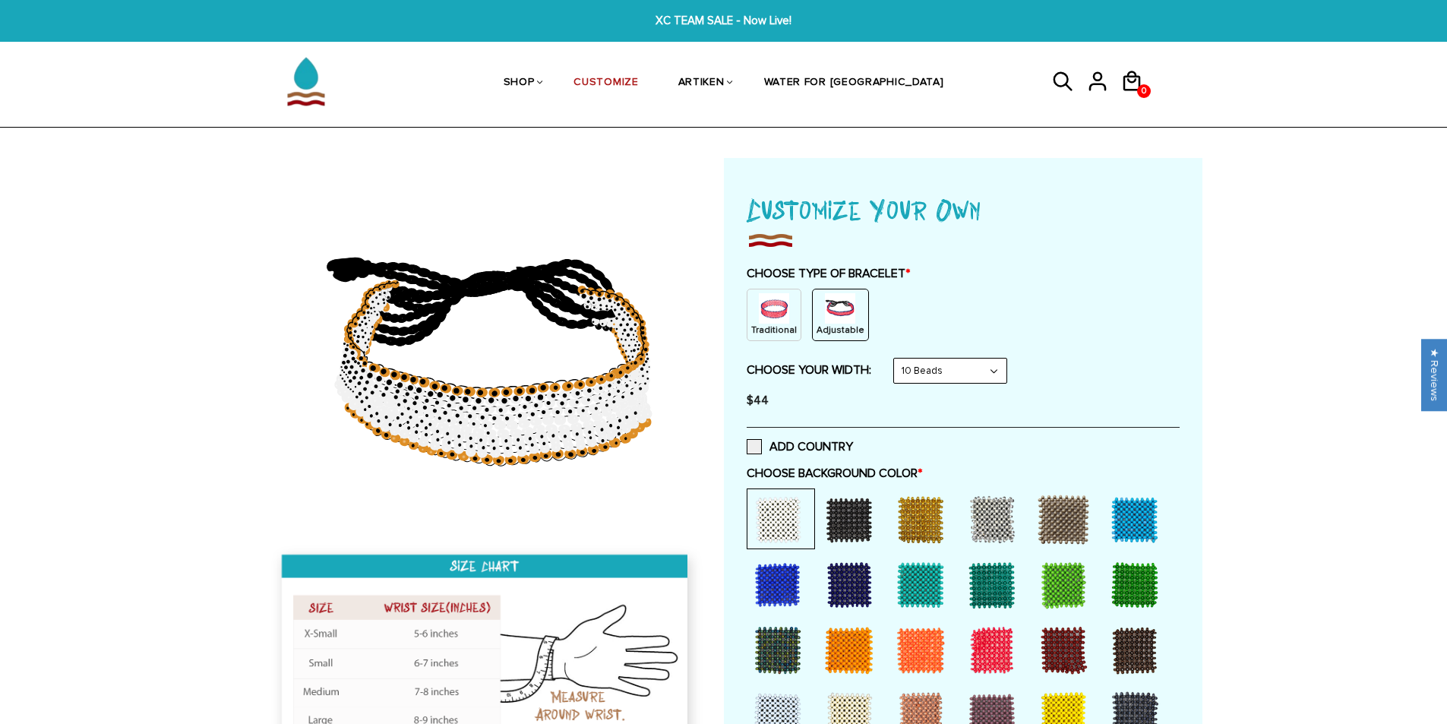
click at [828, 308] on img at bounding box center [840, 308] width 30 height 30
click at [946, 377] on select "8 Beads 6 Beads 10 Beads" at bounding box center [950, 371] width 112 height 24
click at [897, 359] on select "8 Beads 6 Beads 10 Beads" at bounding box center [950, 371] width 112 height 24
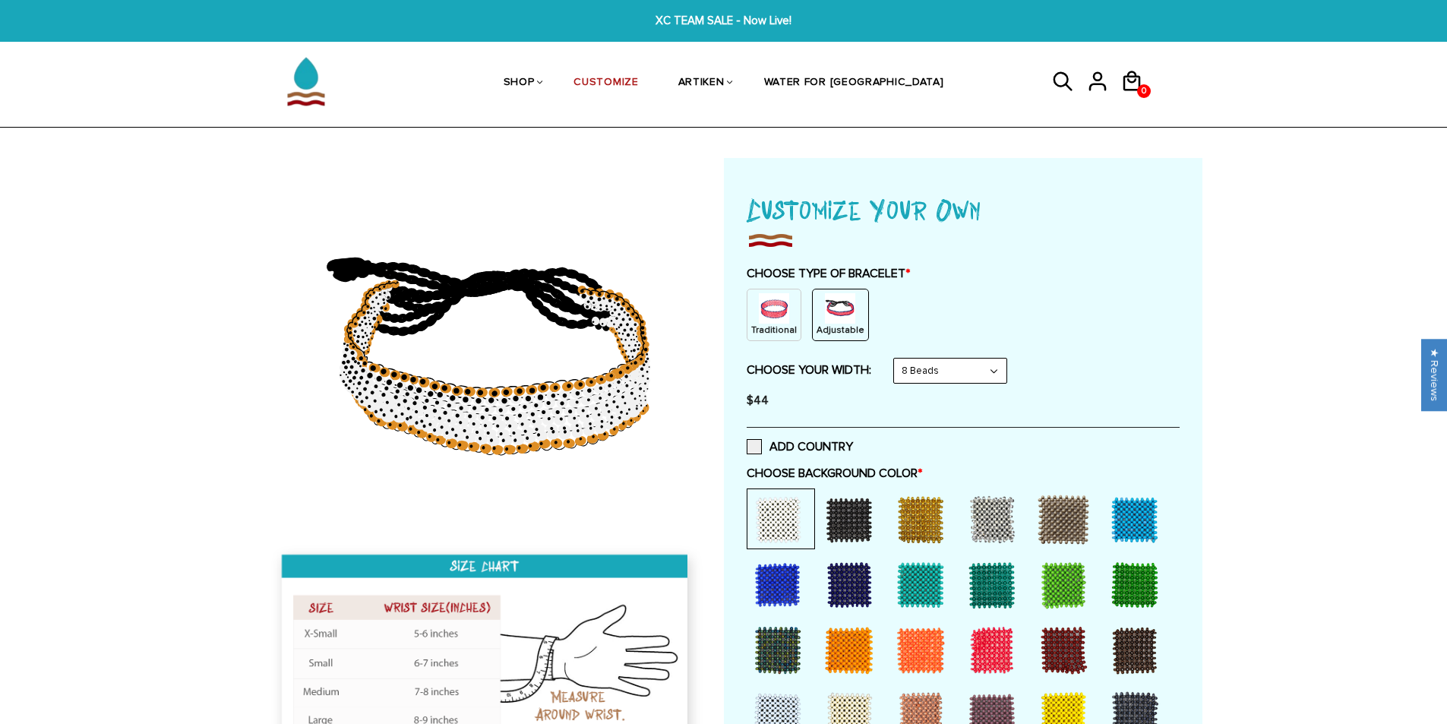
click at [950, 352] on div "CHOOSE TYPE OF BRACELET * Traditional Adjustable Traditional / X-Small / 8 Bead…" at bounding box center [963, 341] width 433 height 150
click at [949, 365] on select "8 Beads 6 Beads 10 Beads" at bounding box center [950, 371] width 112 height 24
select select "10-beads"
click at [897, 359] on select "8 Beads 6 Beads 10 Beads" at bounding box center [950, 371] width 112 height 24
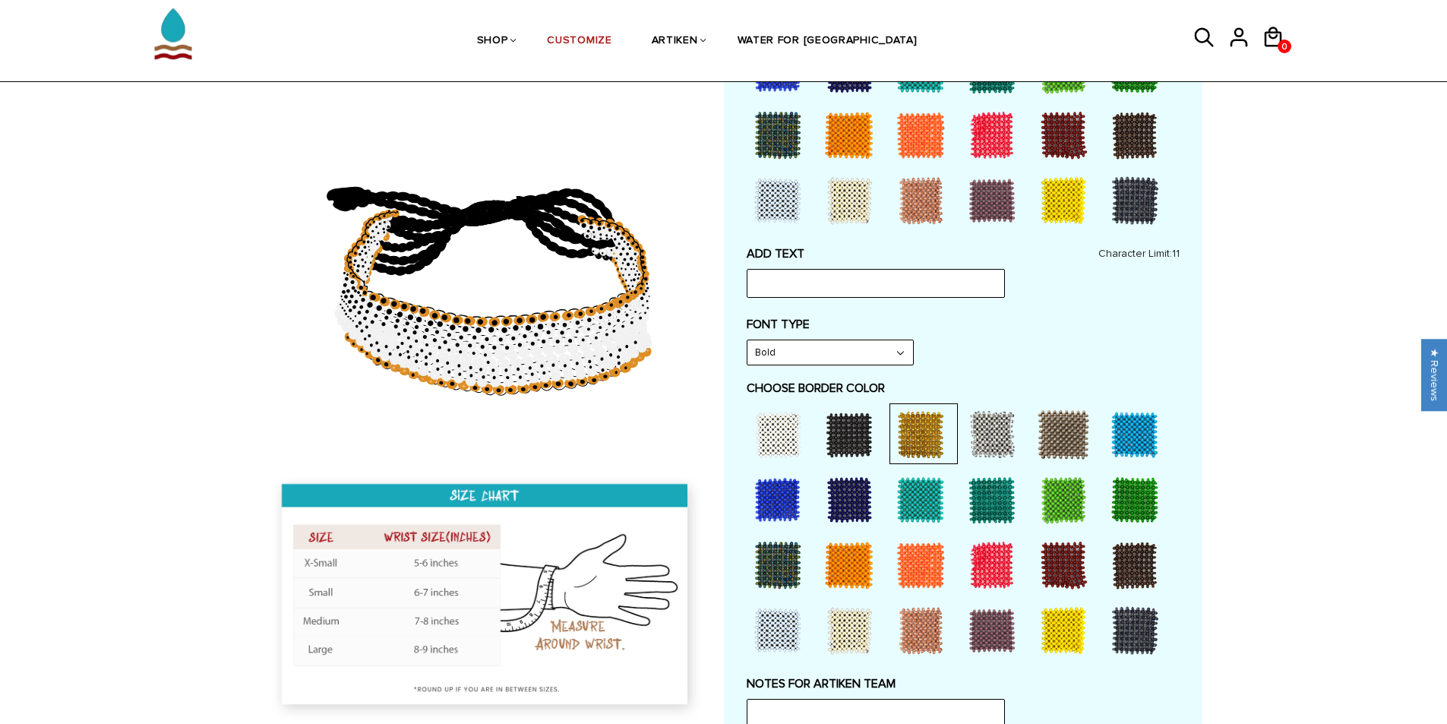
scroll to position [532, 0]
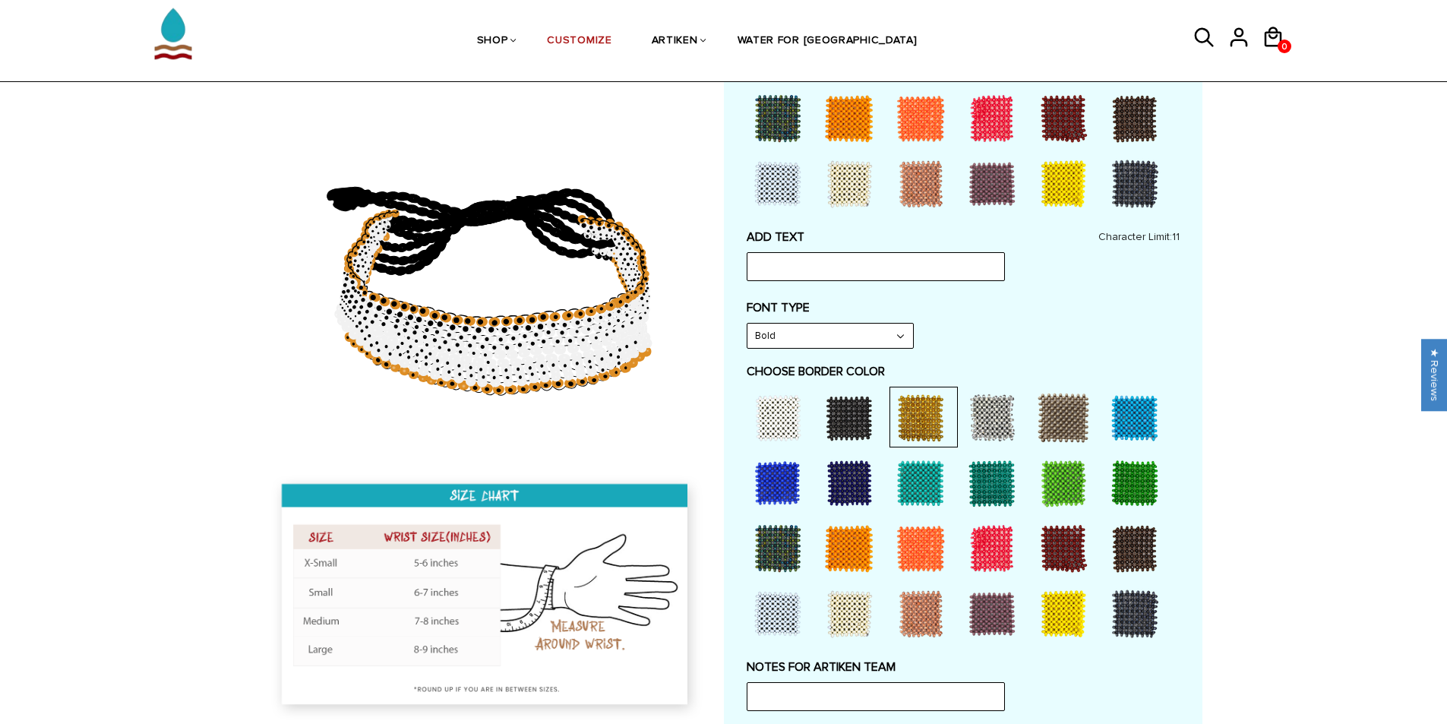
click at [781, 478] on div at bounding box center [777, 483] width 61 height 61
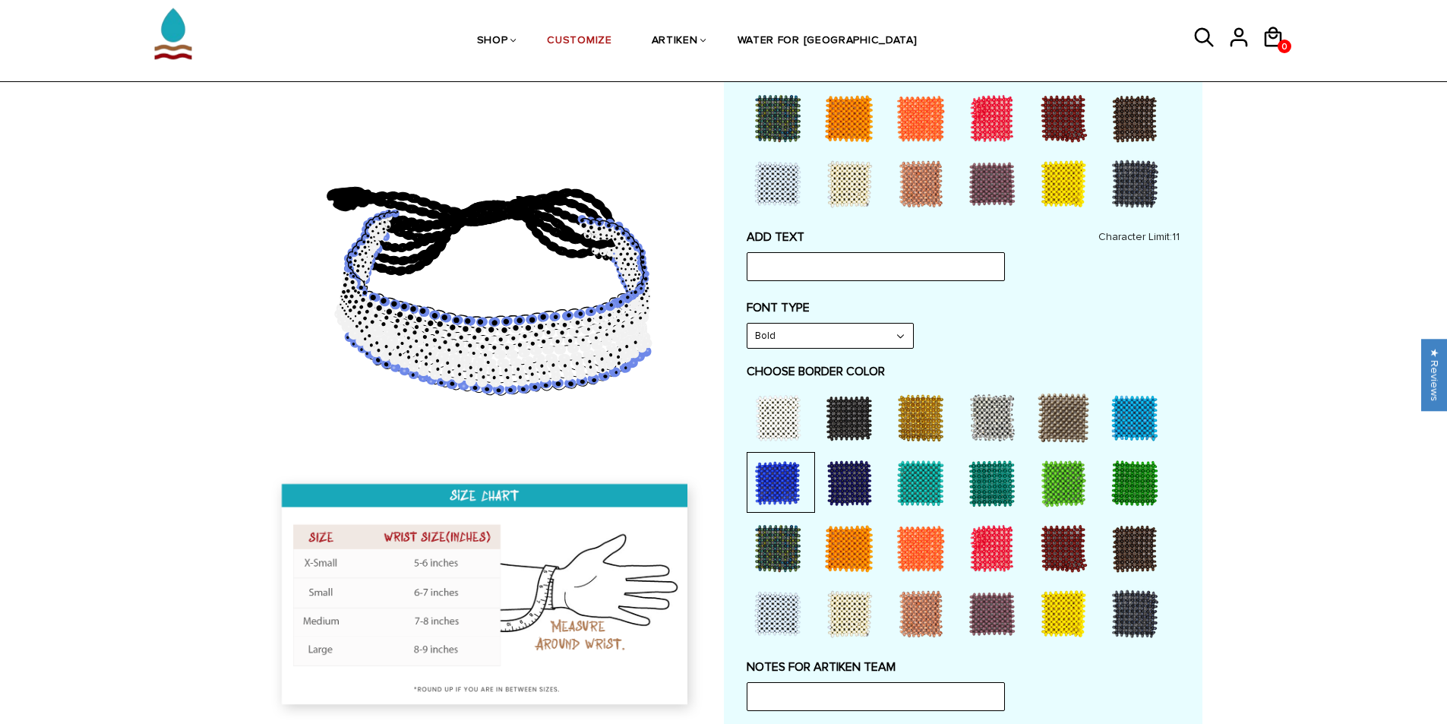
click at [867, 481] on div at bounding box center [849, 483] width 61 height 61
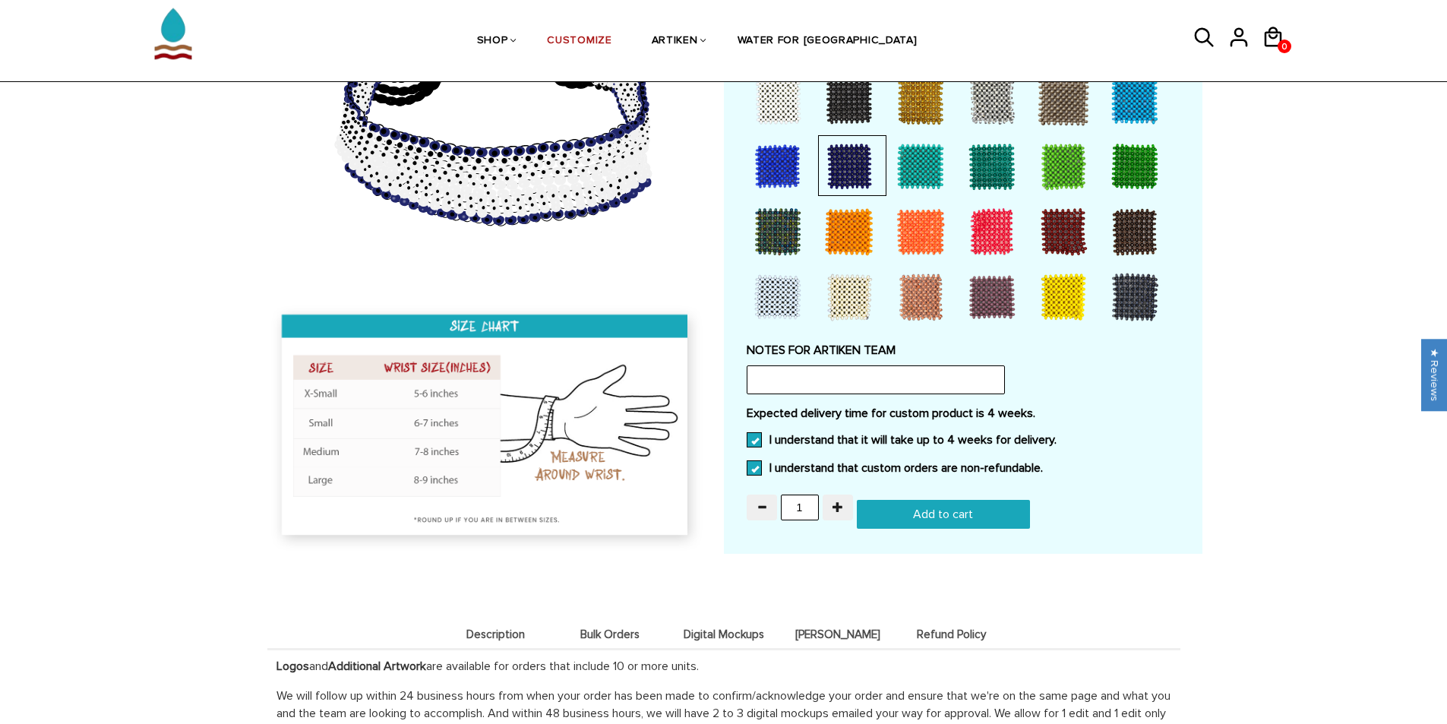
scroll to position [987, 0]
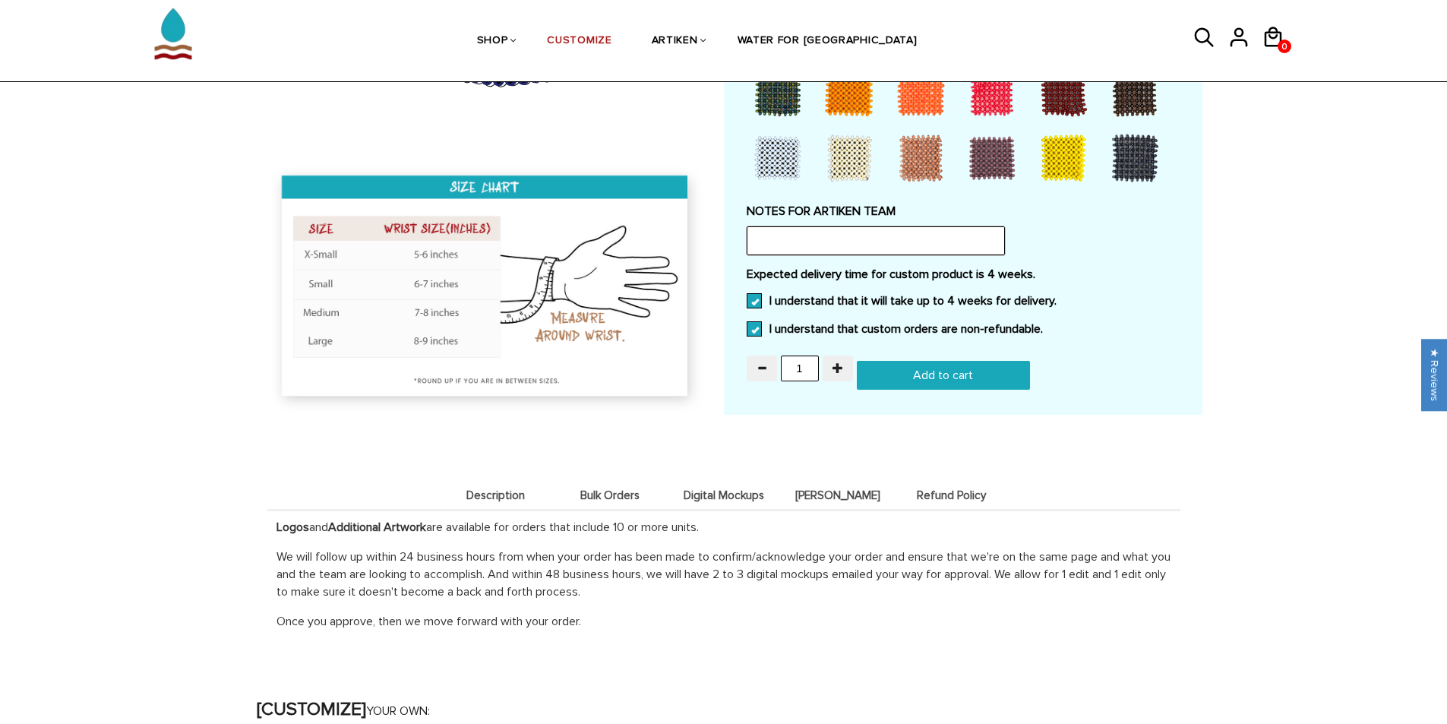
click at [933, 249] on input "text" at bounding box center [876, 240] width 258 height 29
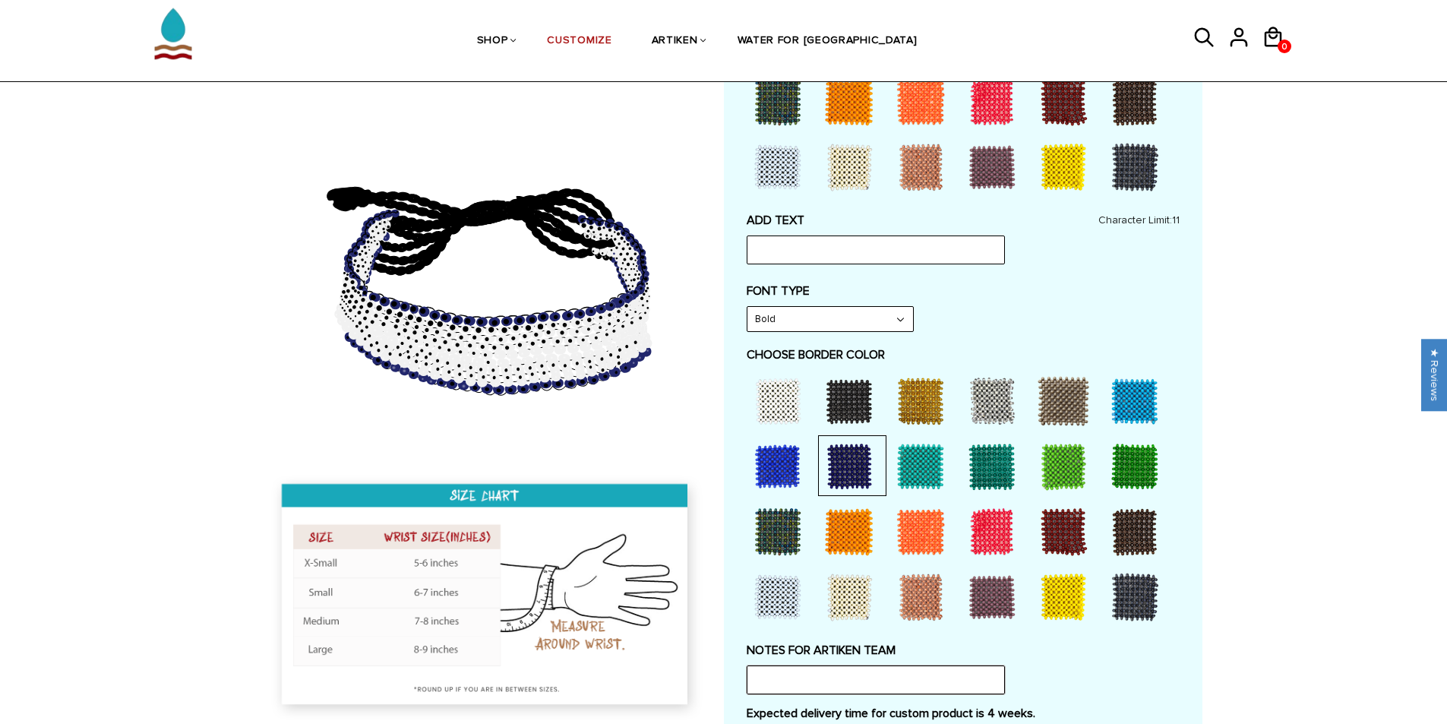
scroll to position [0, 0]
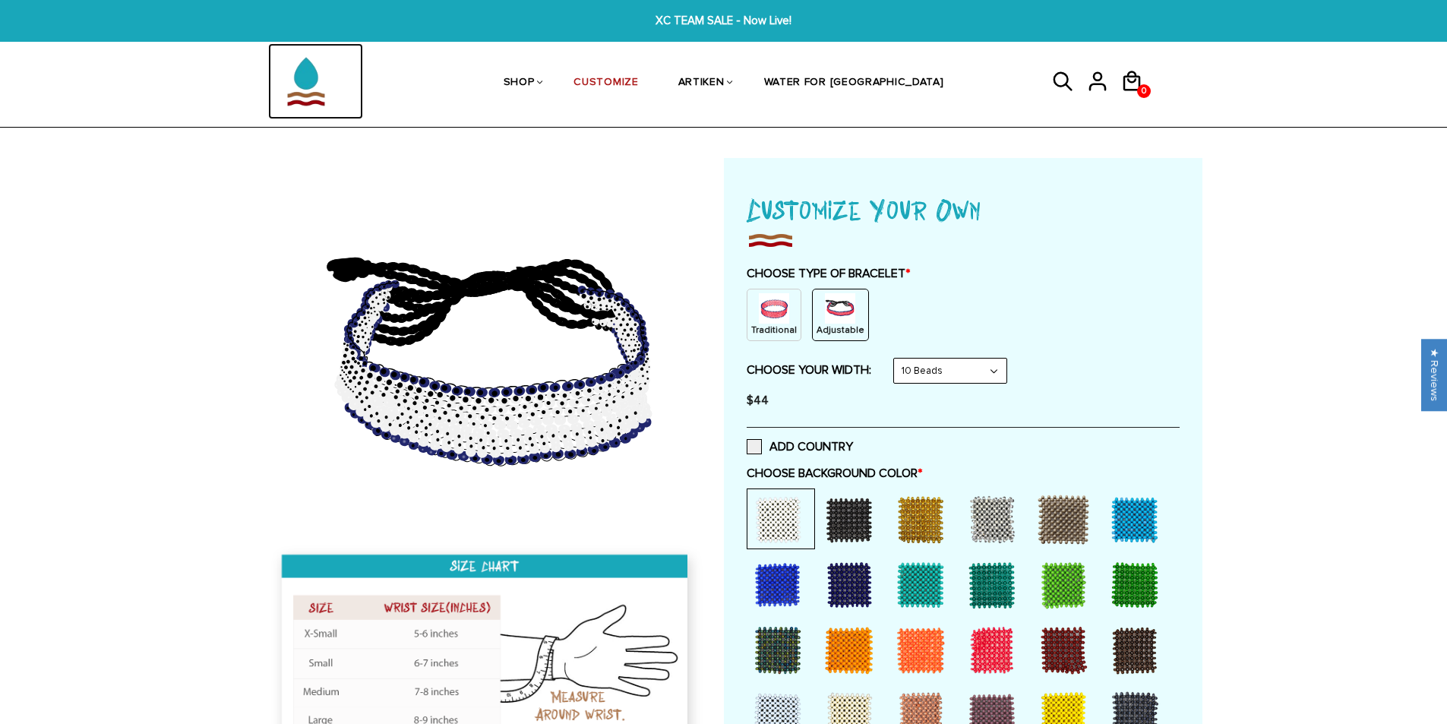
click at [315, 78] on img at bounding box center [306, 81] width 76 height 76
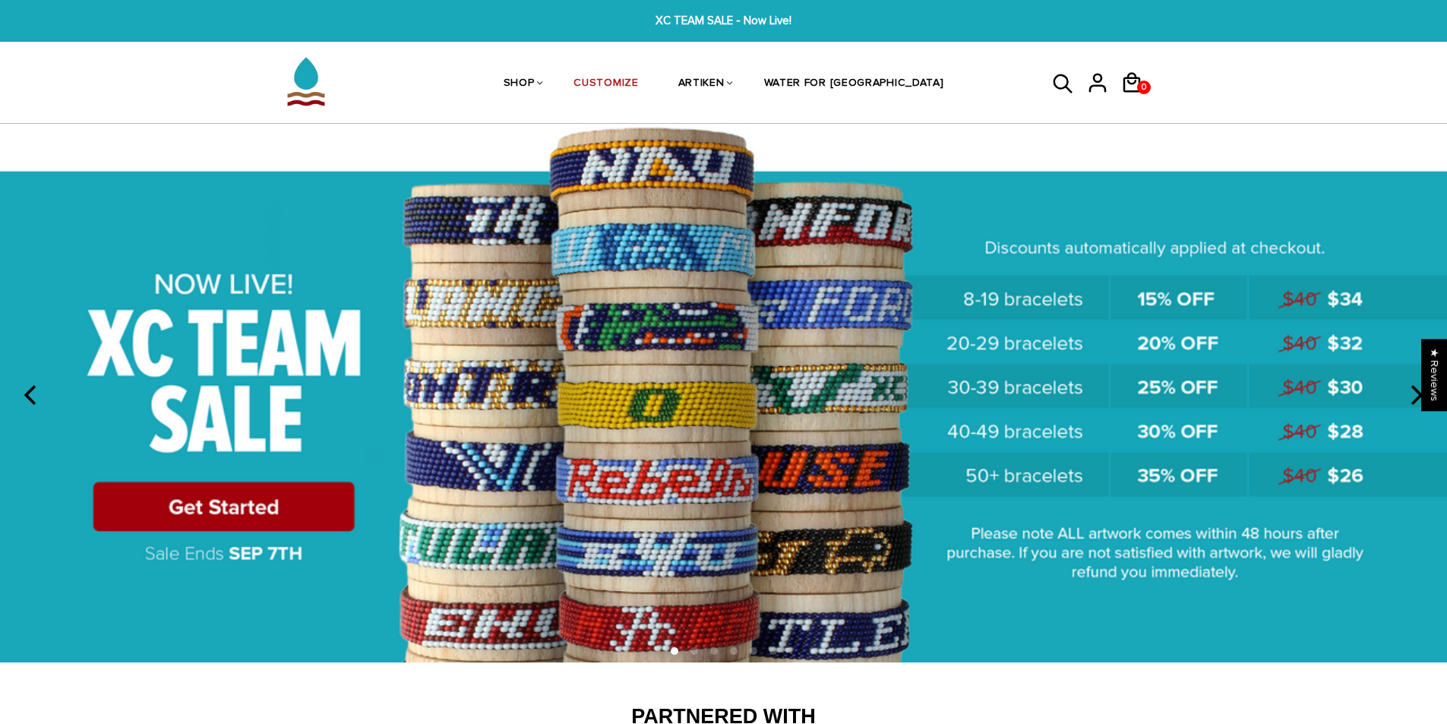
click at [466, 396] on img at bounding box center [723, 393] width 1447 height 538
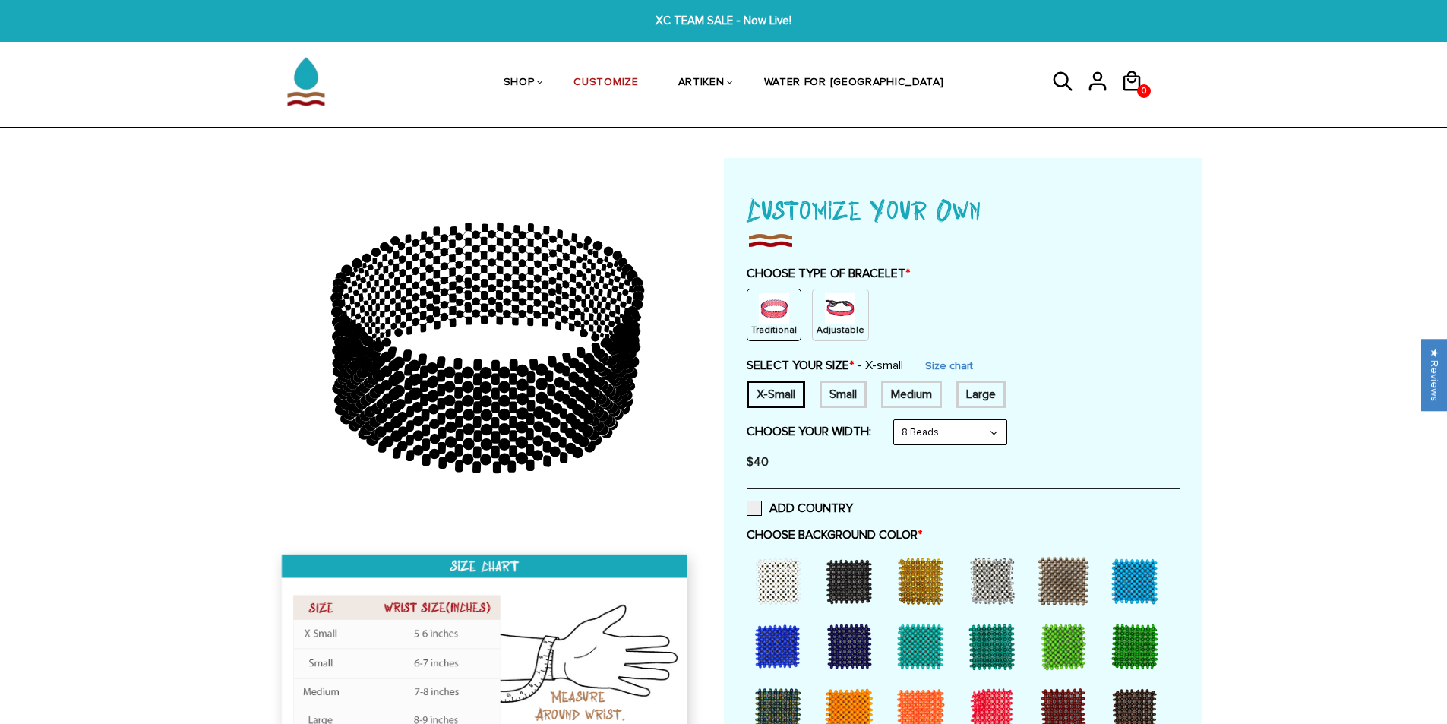
click at [813, 305] on div "Adjustable" at bounding box center [840, 315] width 57 height 52
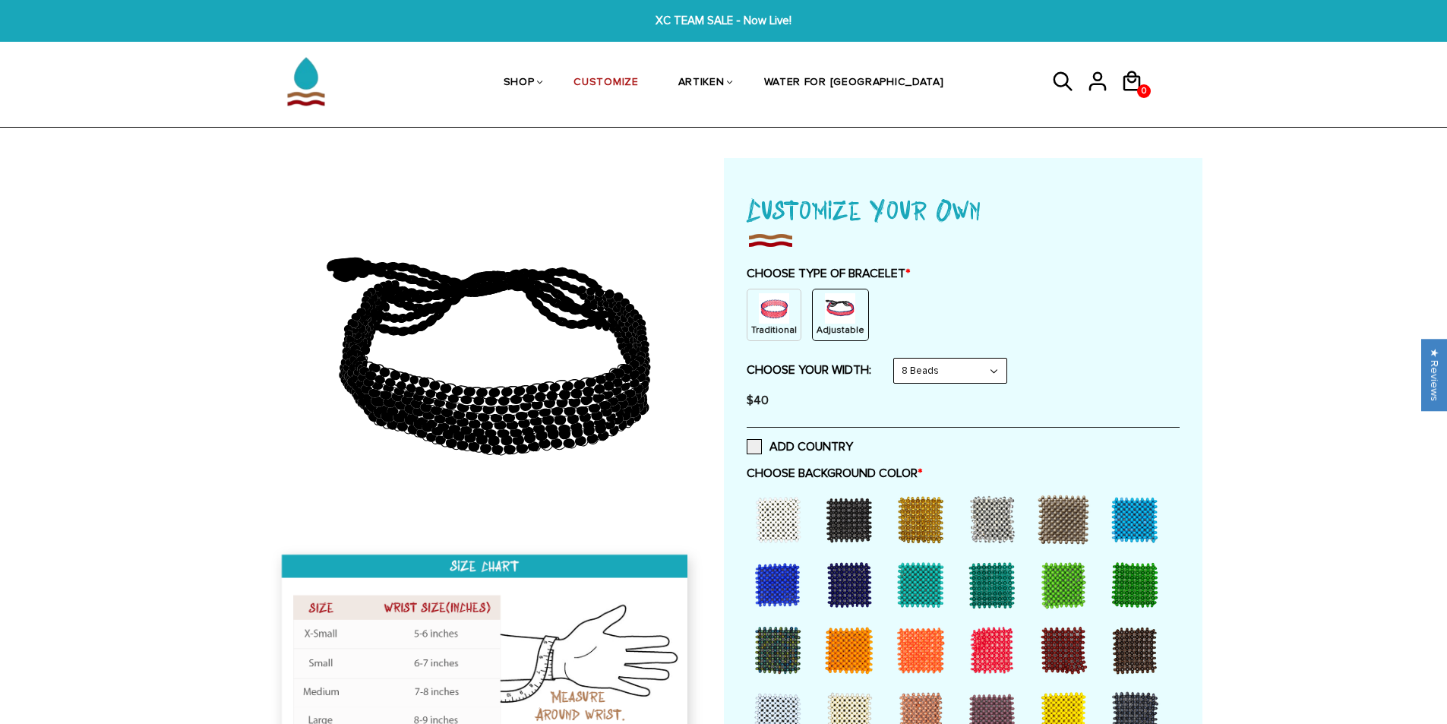
click at [943, 361] on select "8 Beads 6 Beads 10 Beads" at bounding box center [950, 371] width 112 height 24
select select "10-beads"
click at [897, 359] on select "8 Beads 6 Beads 10 Beads" at bounding box center [950, 371] width 112 height 24
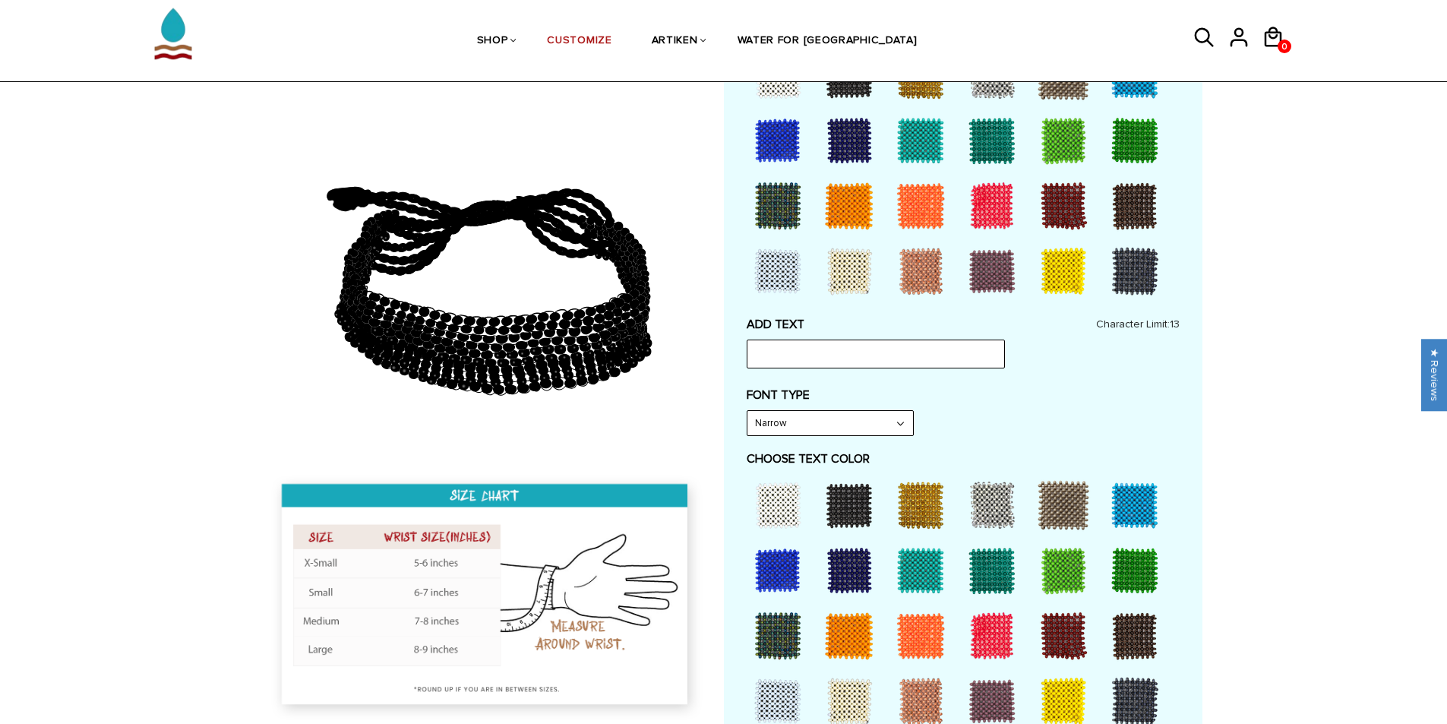
scroll to position [456, 0]
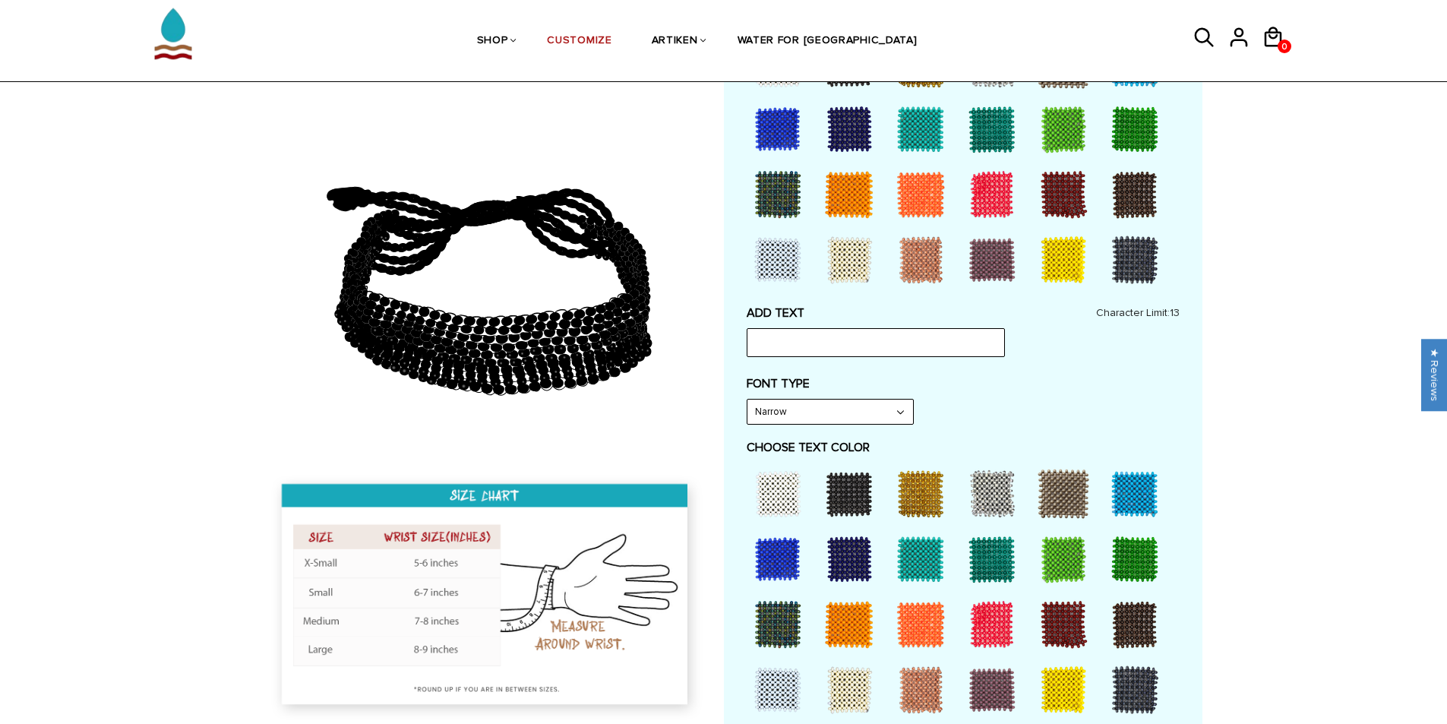
click at [847, 414] on select "Narrow Bold" at bounding box center [830, 412] width 166 height 24
click at [747, 400] on select "Narrow Bold" at bounding box center [830, 412] width 166 height 24
click at [803, 412] on select "Narrow Bold" at bounding box center [830, 412] width 166 height 24
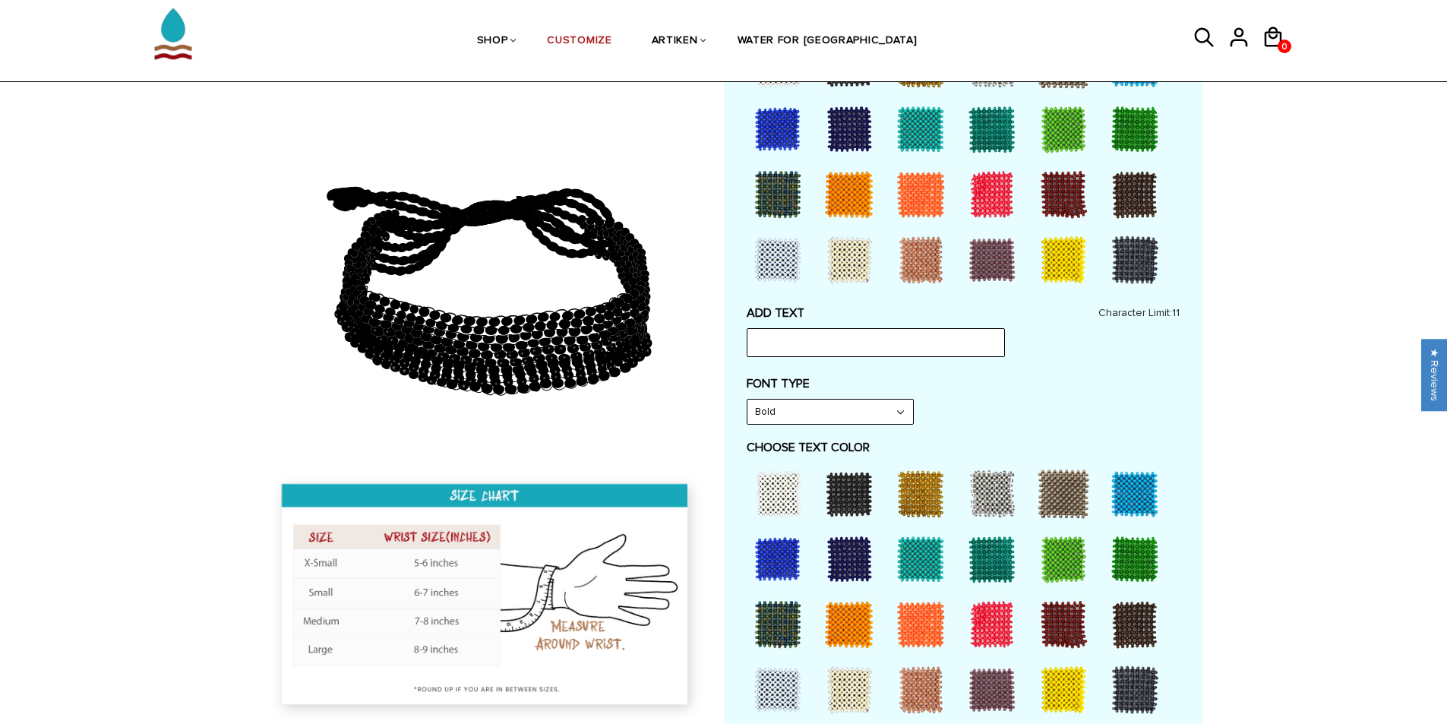
select select "Narrow"
click at [747, 400] on select "Narrow Bold" at bounding box center [830, 412] width 166 height 24
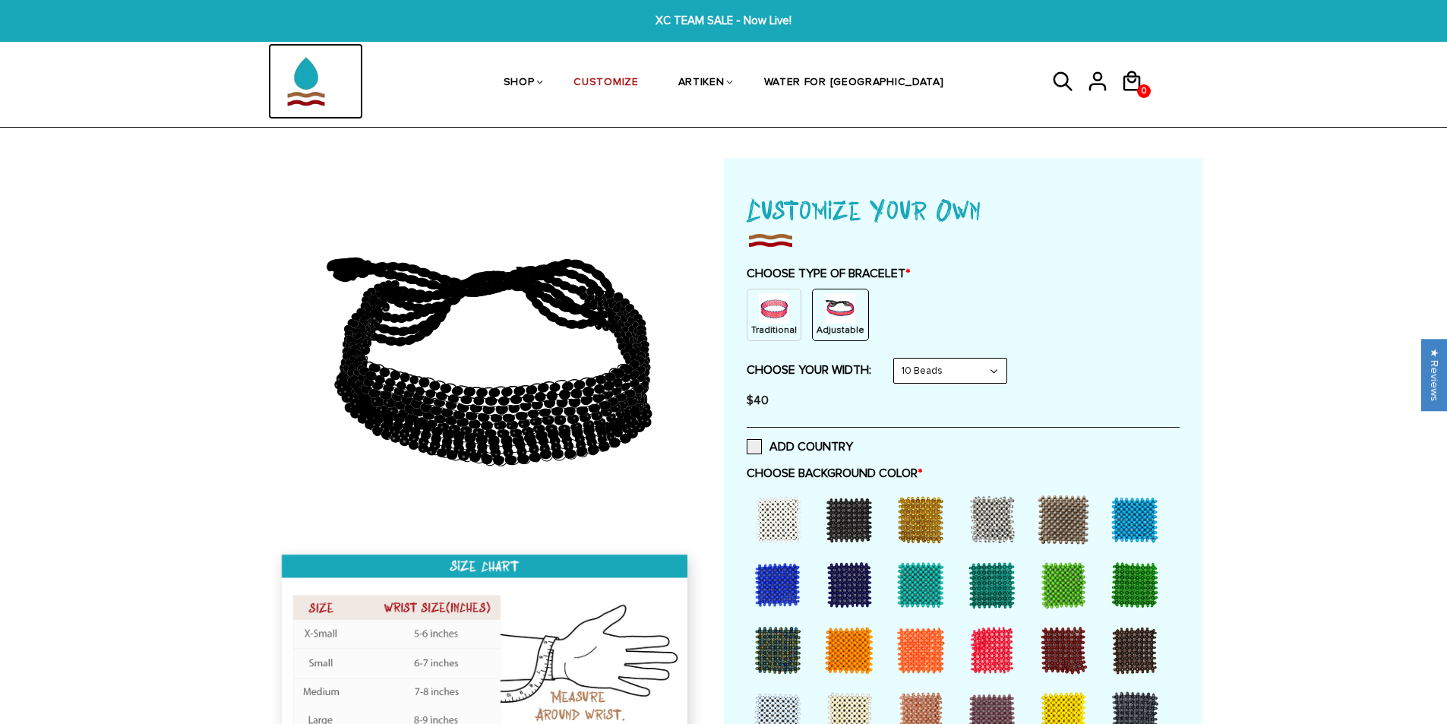
scroll to position [152, 0]
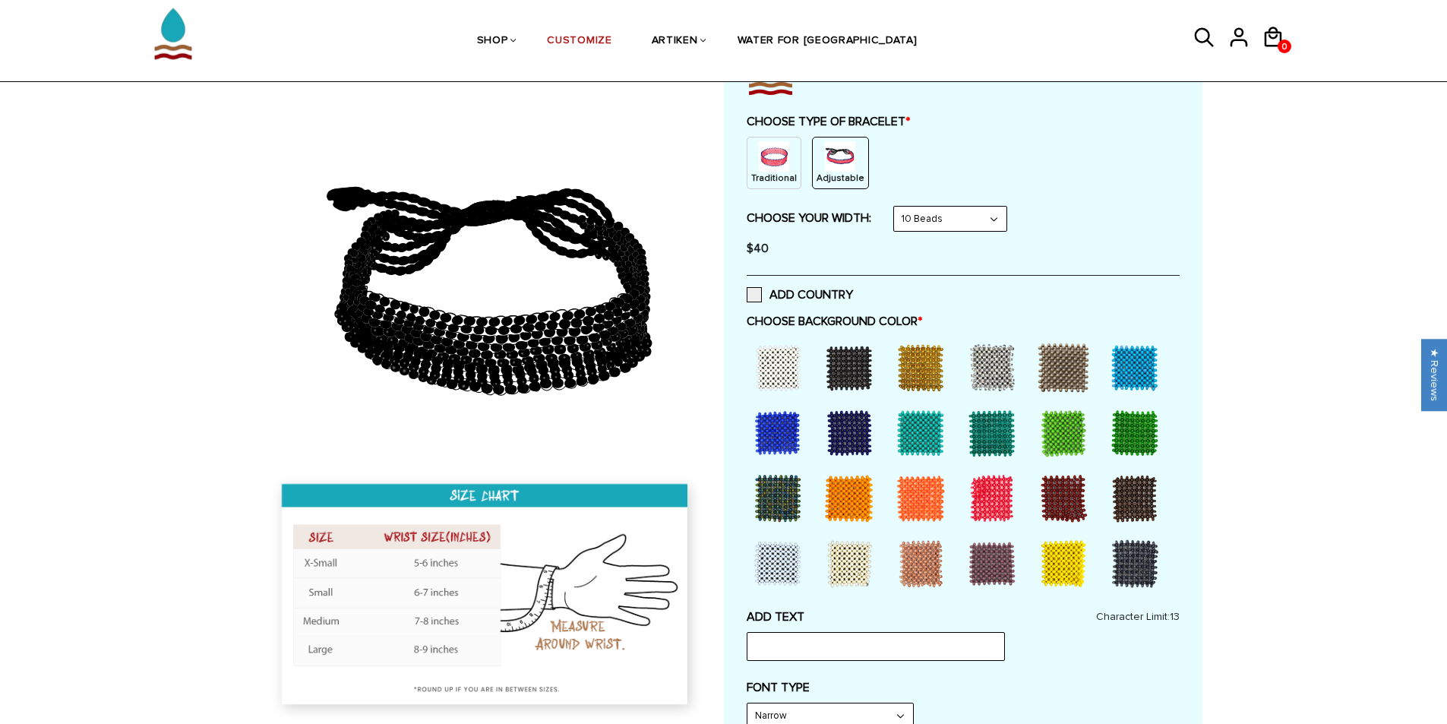
click at [789, 571] on div at bounding box center [777, 563] width 61 height 61
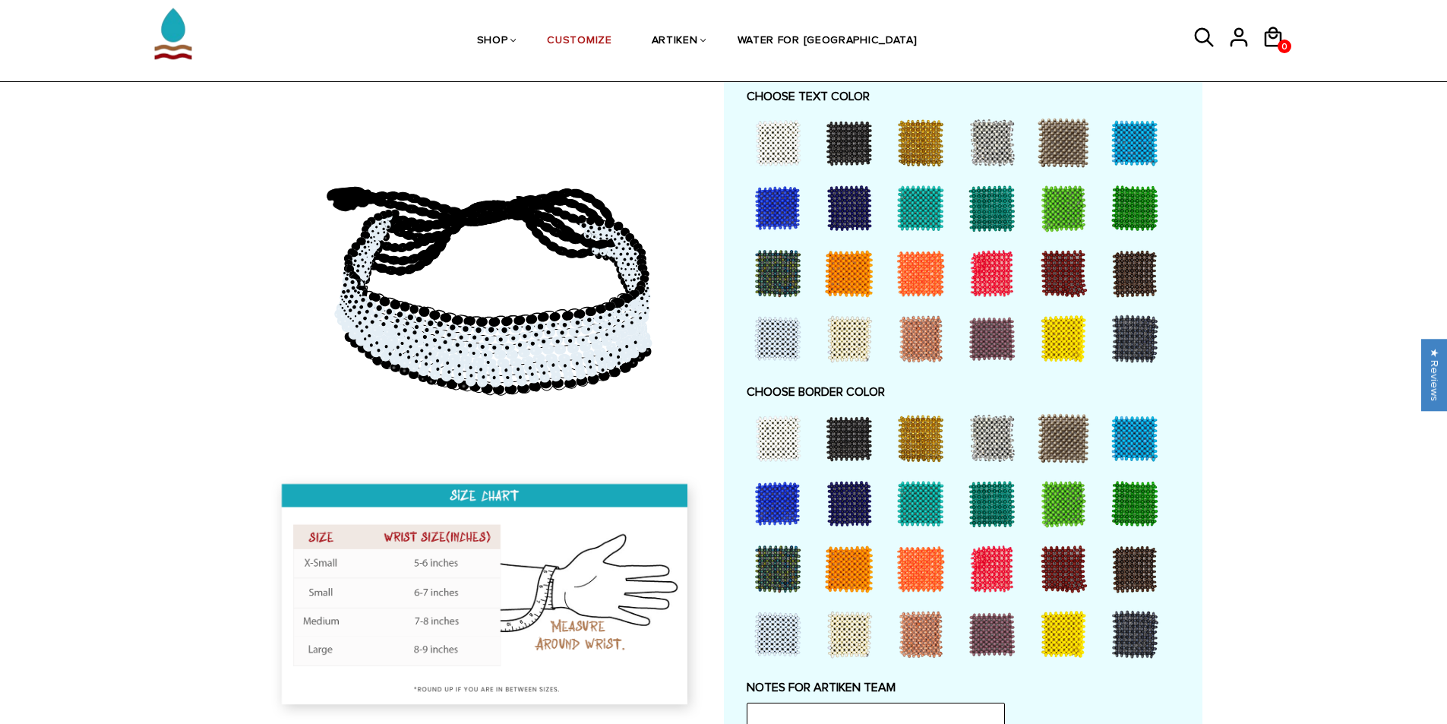
scroll to position [760, 0]
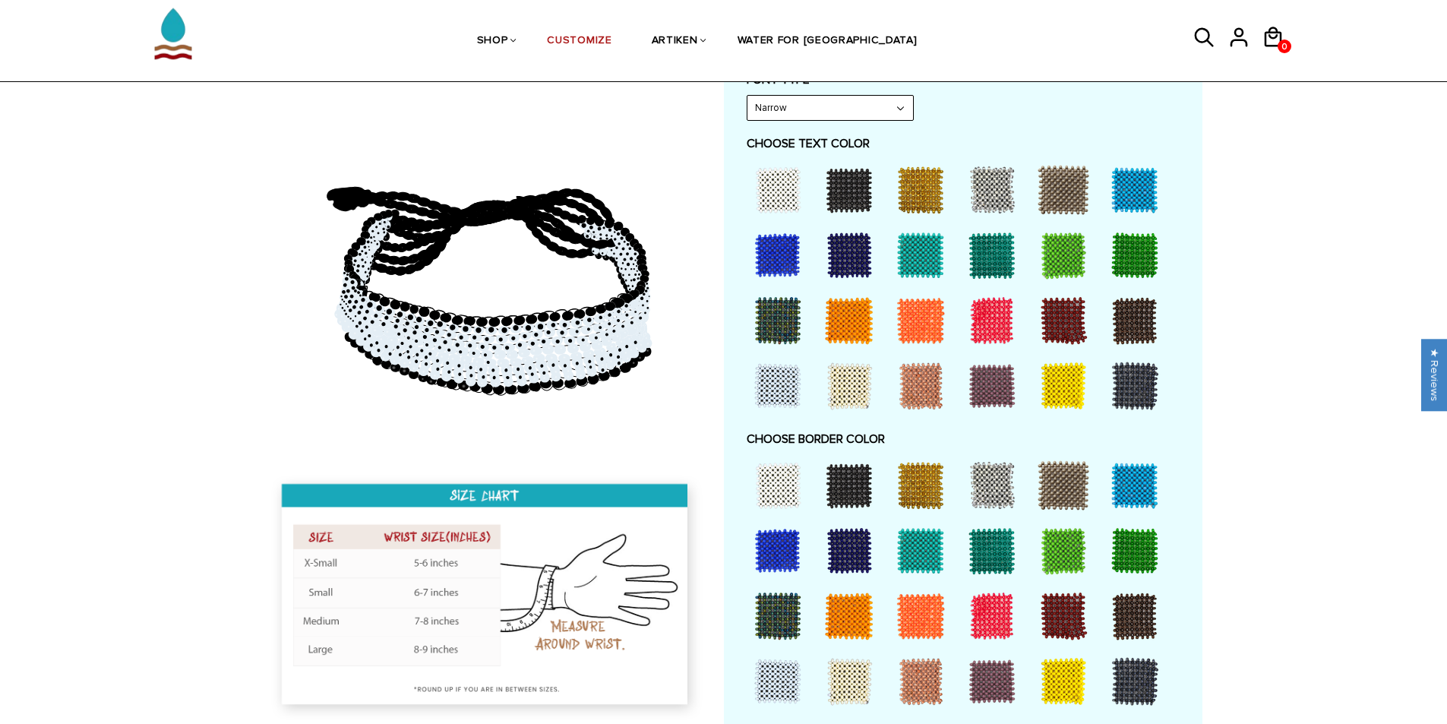
click at [799, 488] on div at bounding box center [777, 485] width 61 height 61
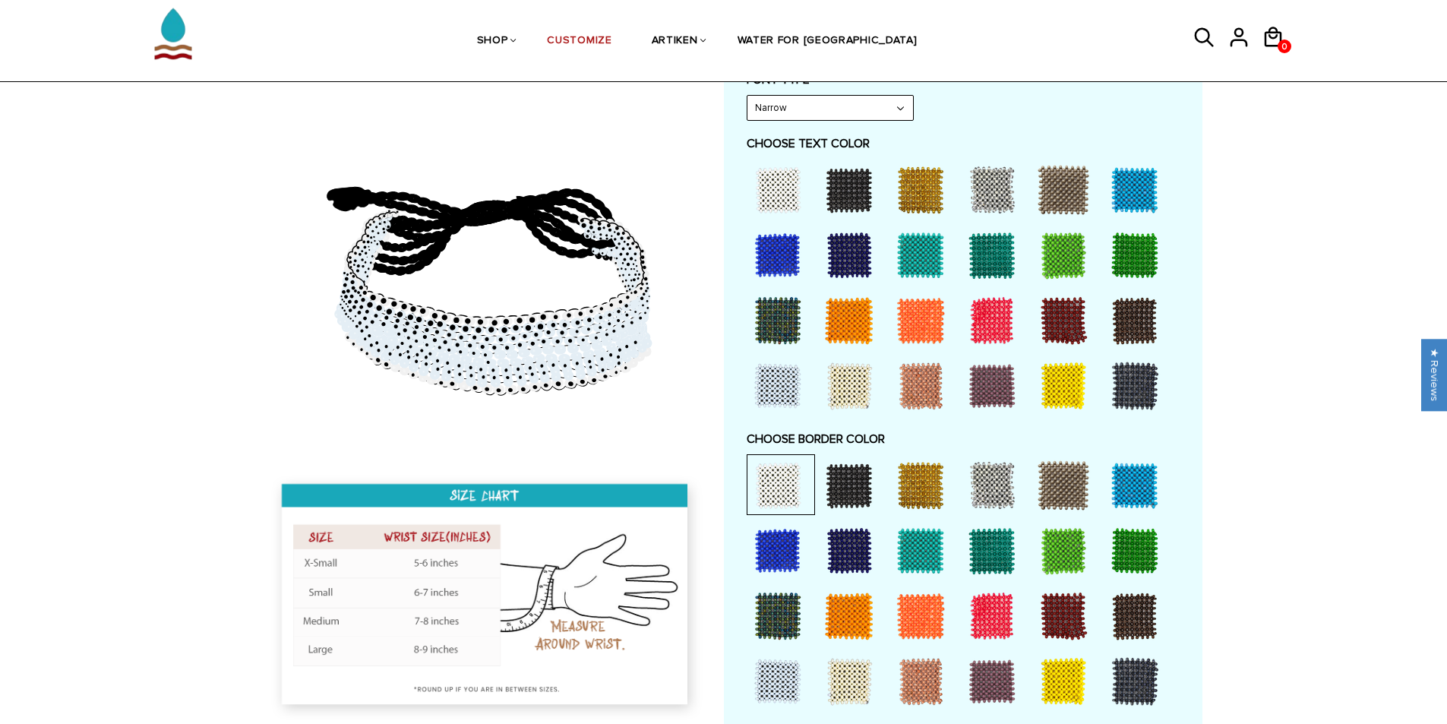
click at [836, 545] on div at bounding box center [849, 550] width 61 height 61
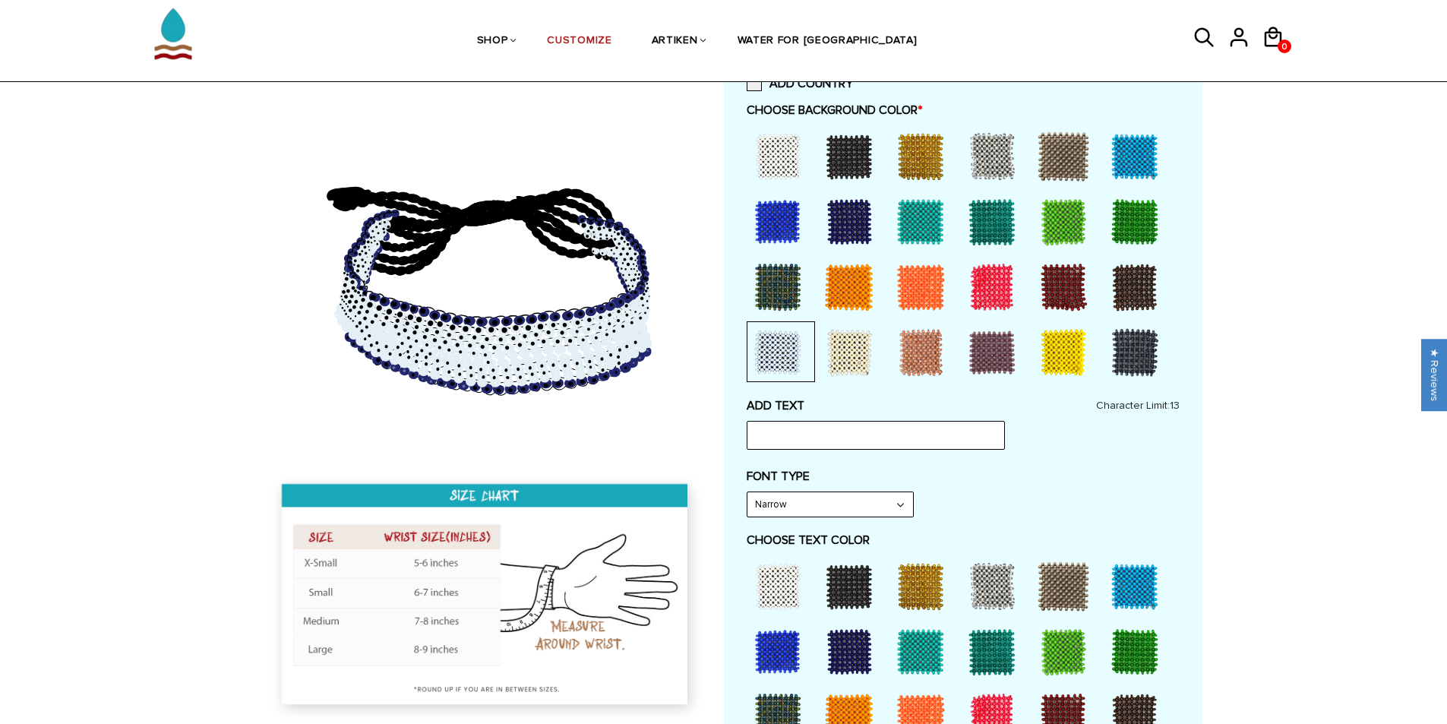
scroll to position [228, 0]
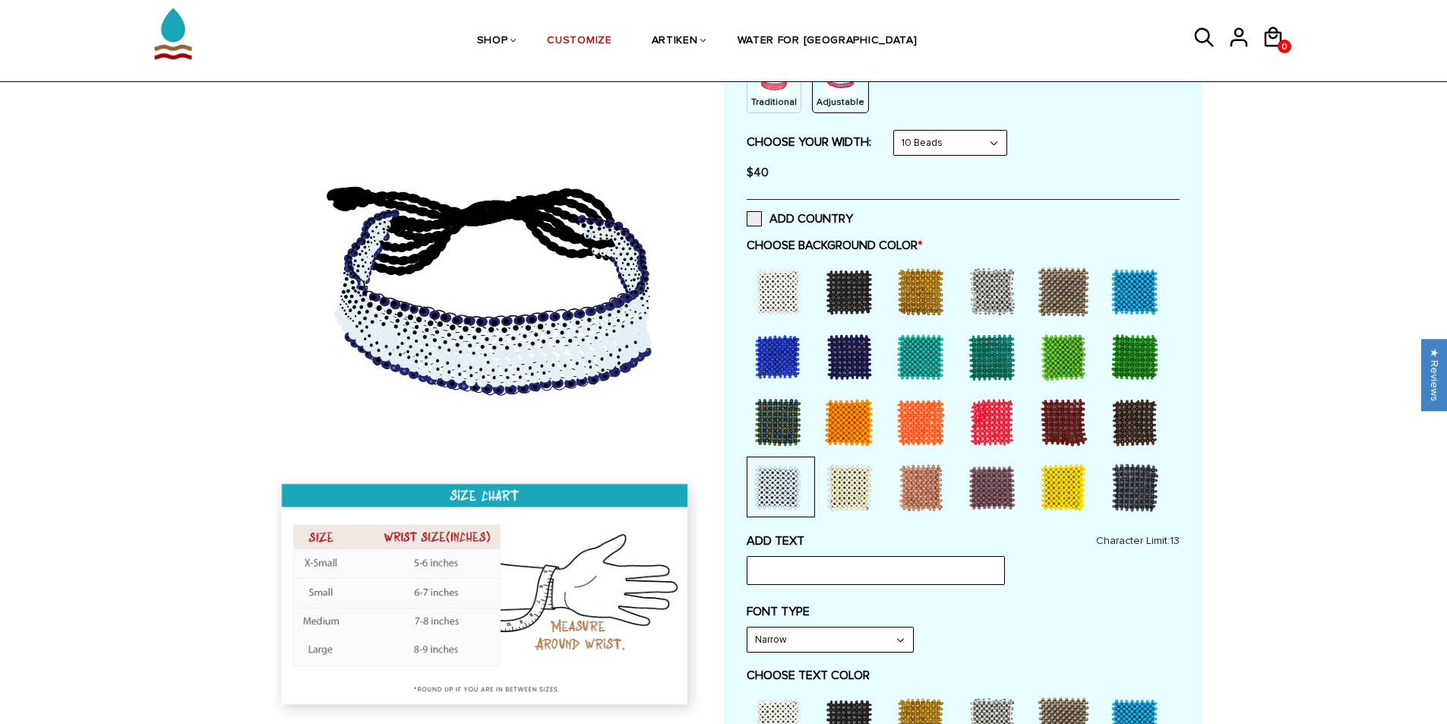
click at [779, 286] on div at bounding box center [777, 291] width 61 height 61
